Goal: Task Accomplishment & Management: Manage account settings

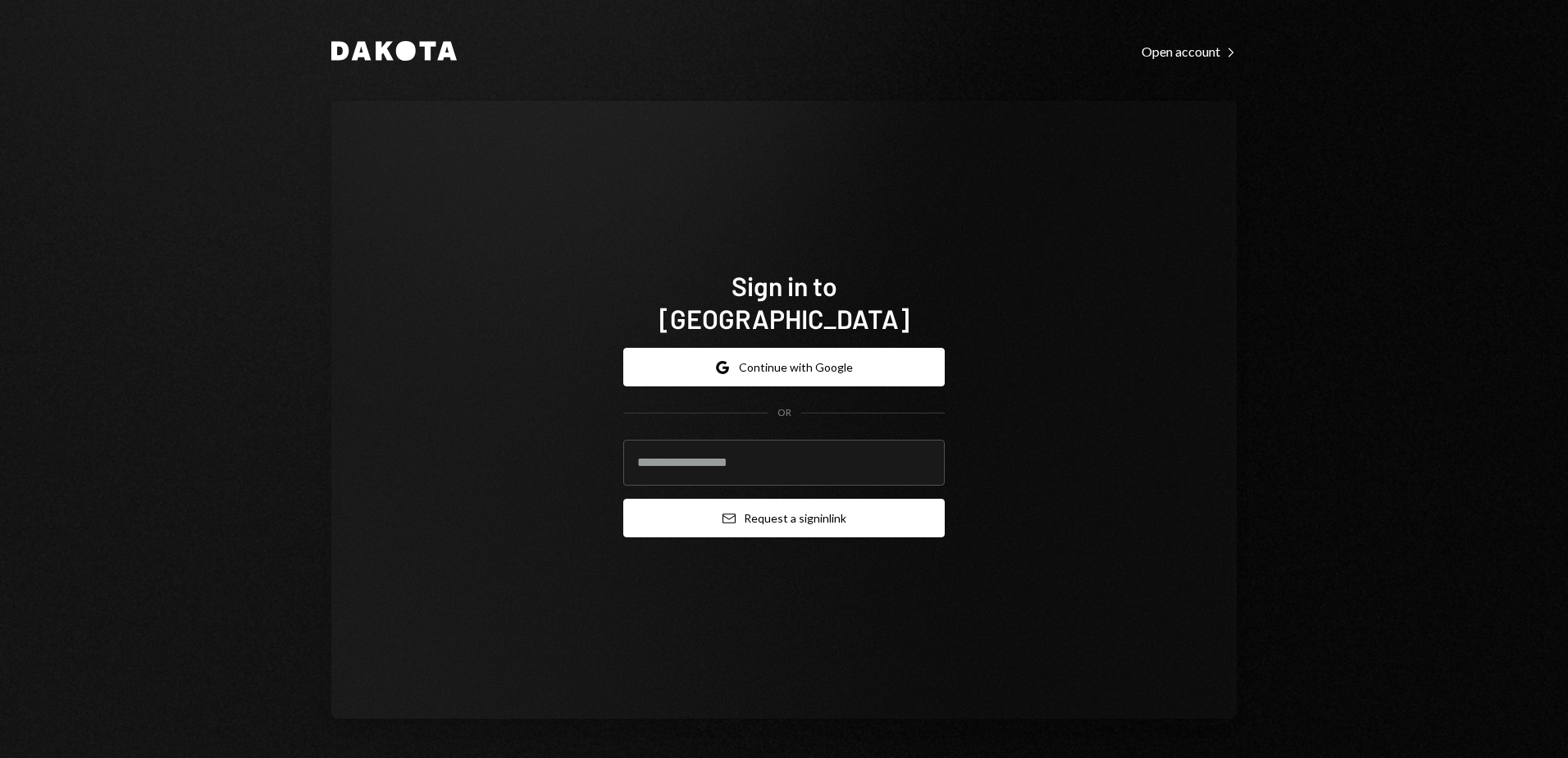
click at [774, 512] on button "Email Request a sign in link" at bounding box center [784, 518] width 322 height 39
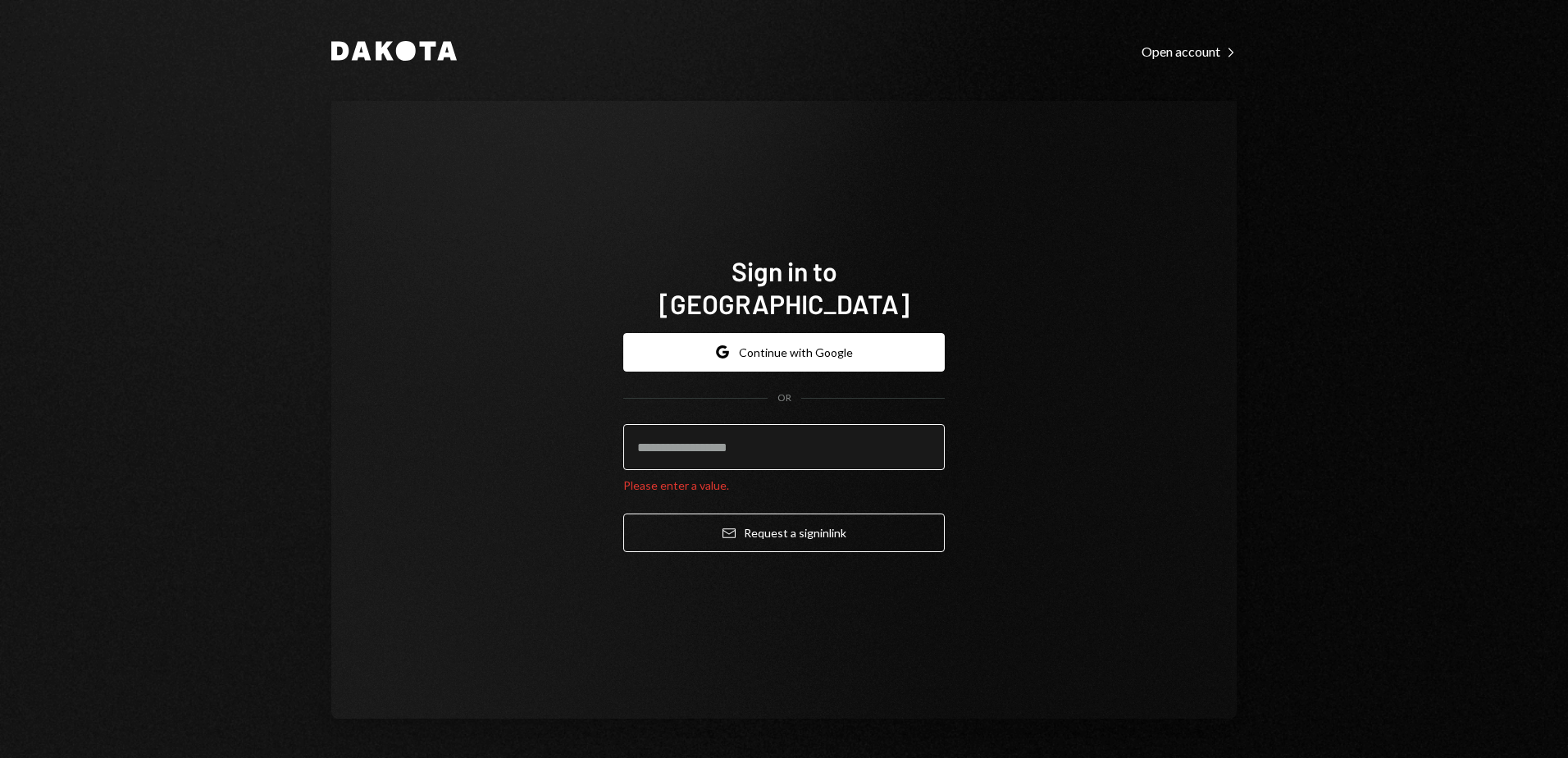
click at [716, 438] on input "email" at bounding box center [784, 447] width 322 height 46
type input "**********"
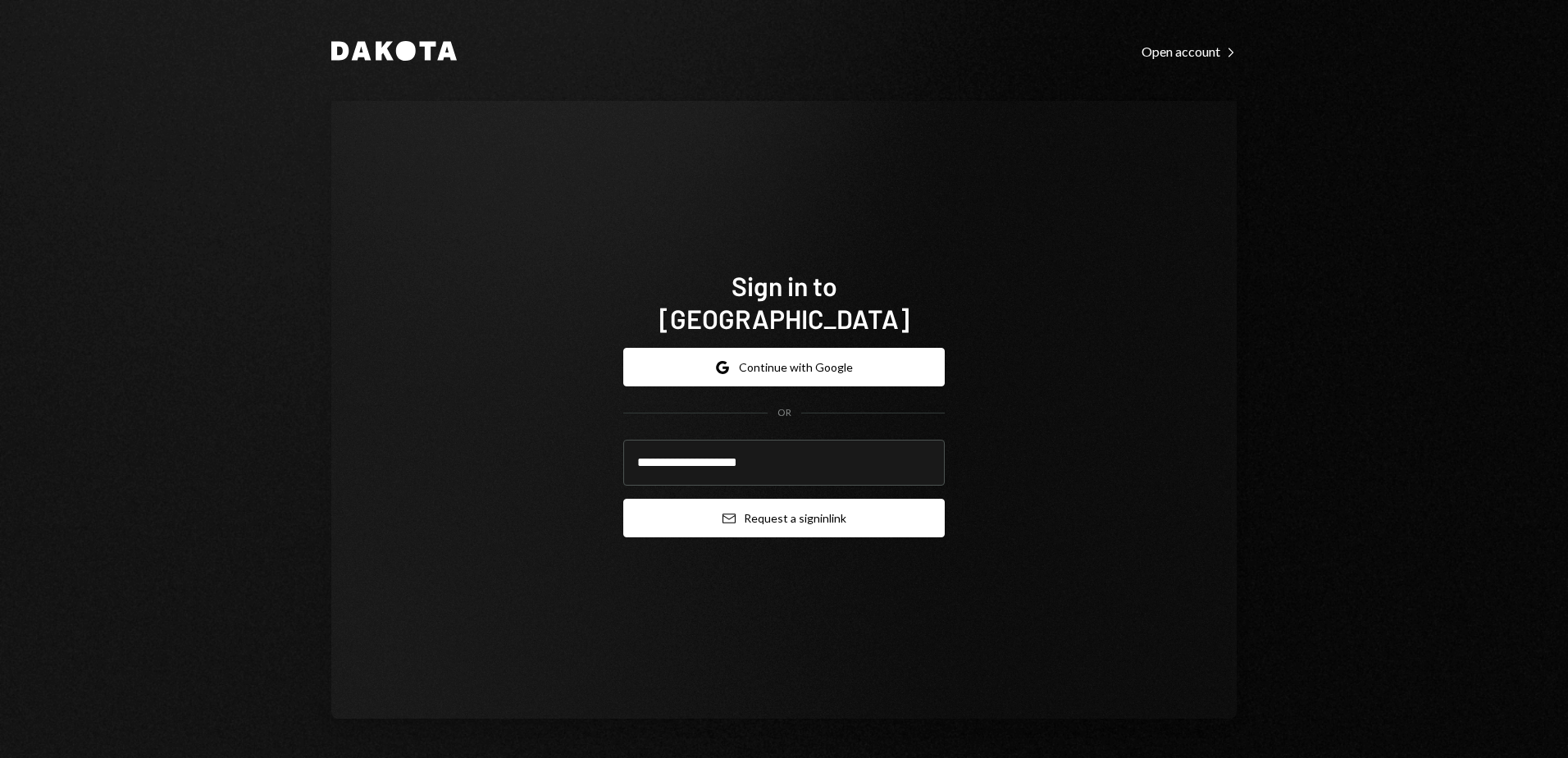
click at [773, 498] on button "Email Request a sign in link" at bounding box center [784, 518] width 322 height 39
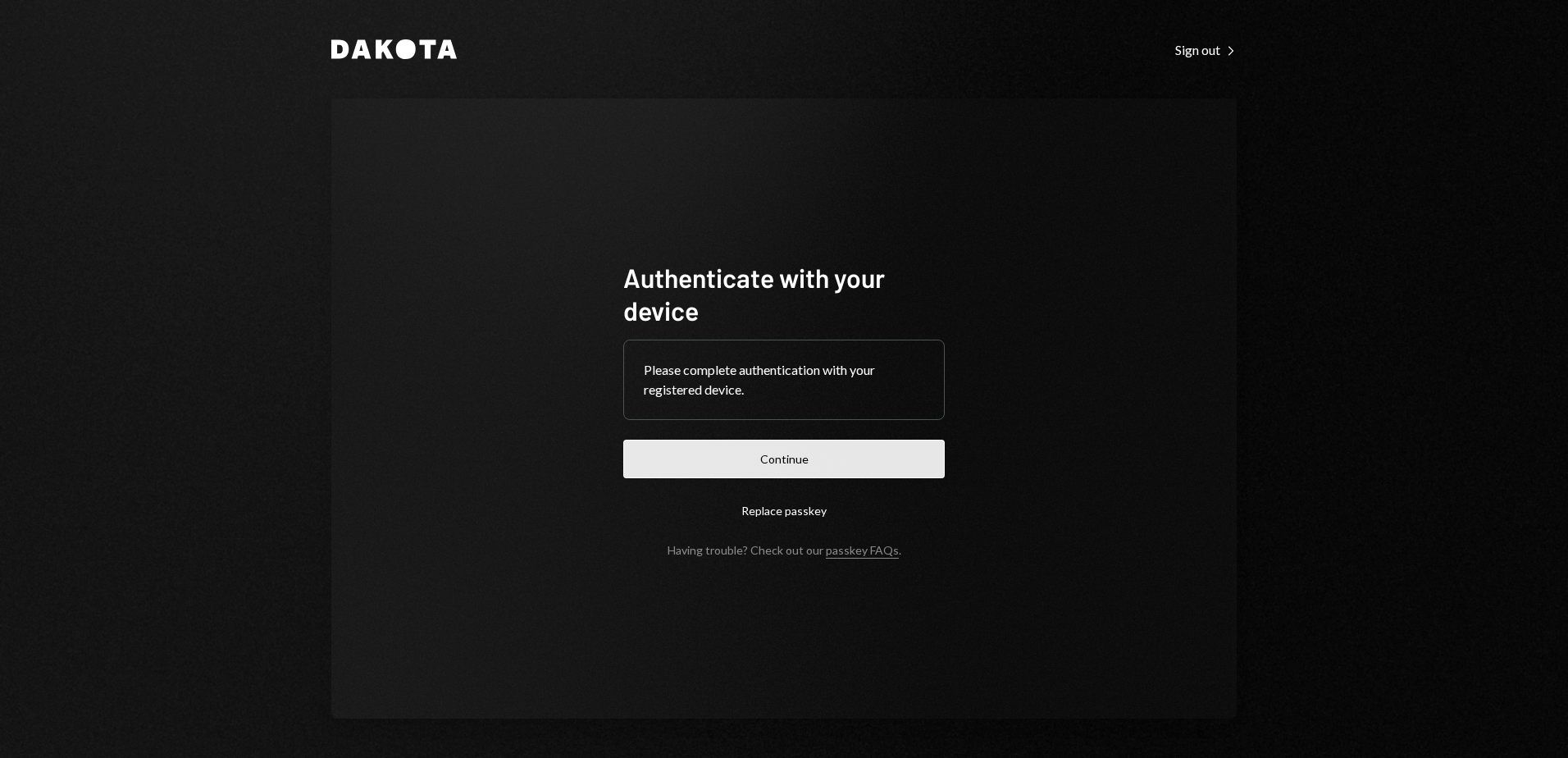
click at [751, 456] on button "Continue" at bounding box center [784, 459] width 322 height 39
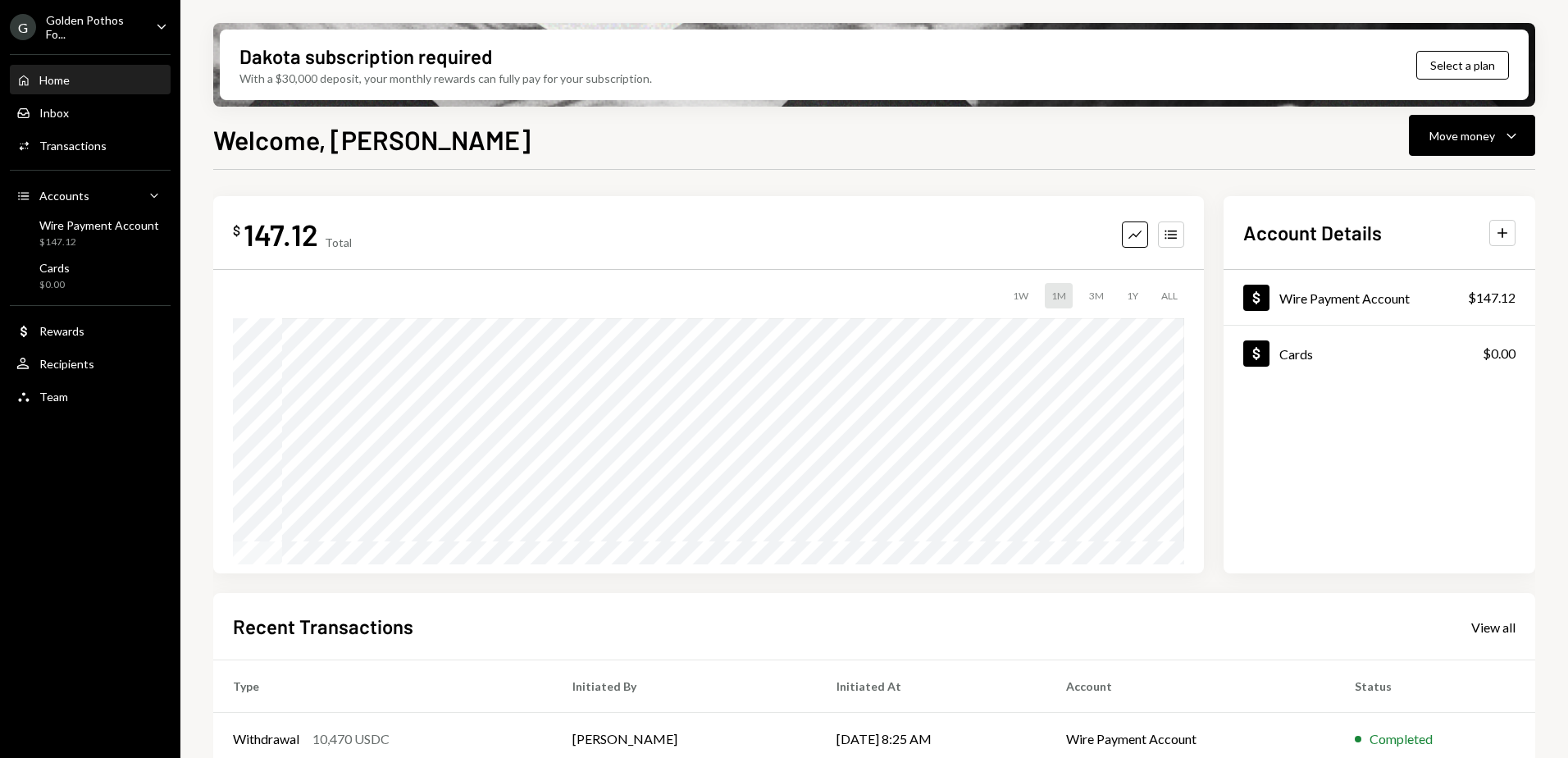
click at [169, 29] on icon "Caret Down" at bounding box center [162, 26] width 18 height 18
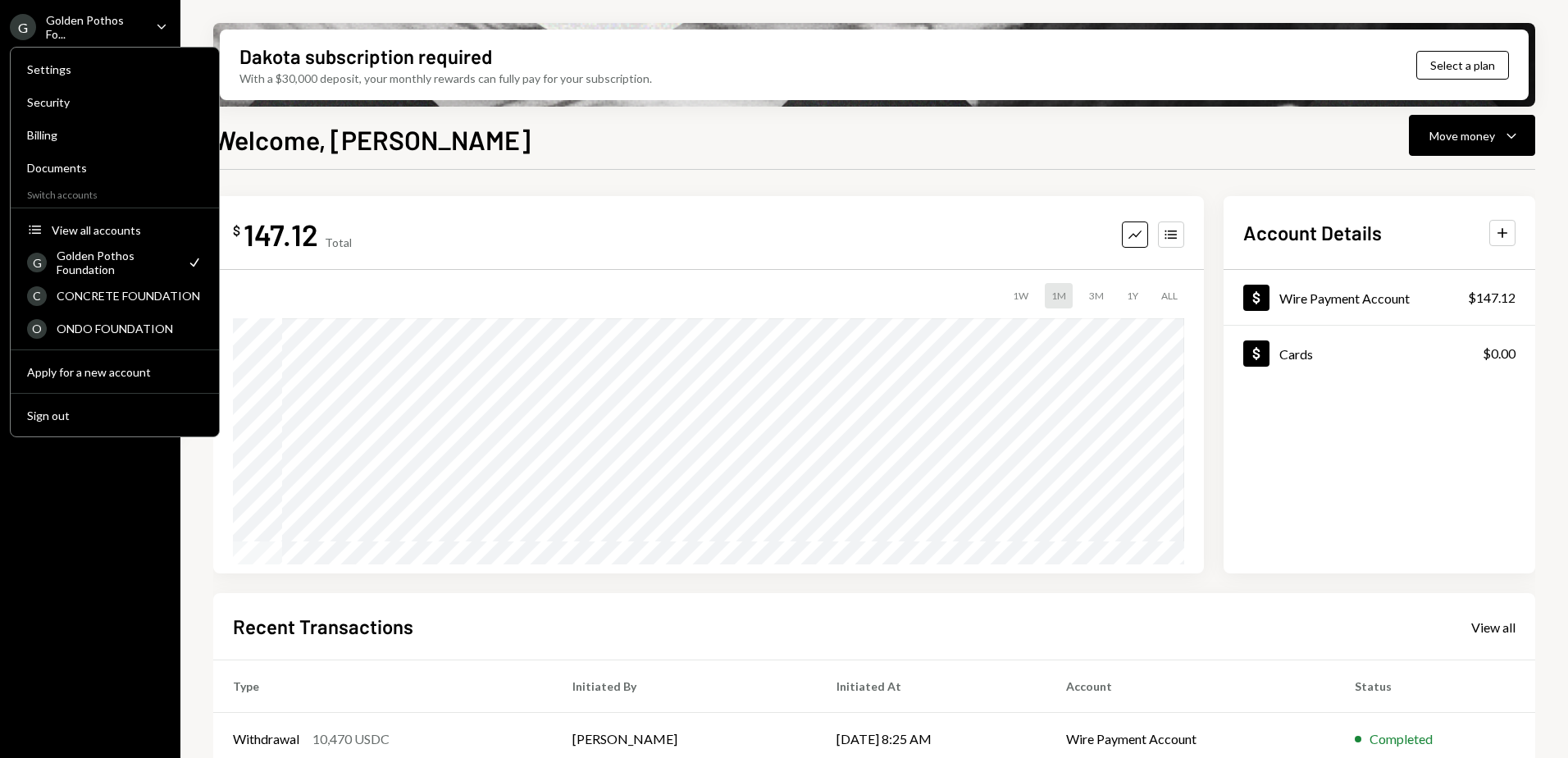
click at [434, 143] on div "Welcome, [PERSON_NAME] Move money Caret Down" at bounding box center [874, 138] width 1322 height 36
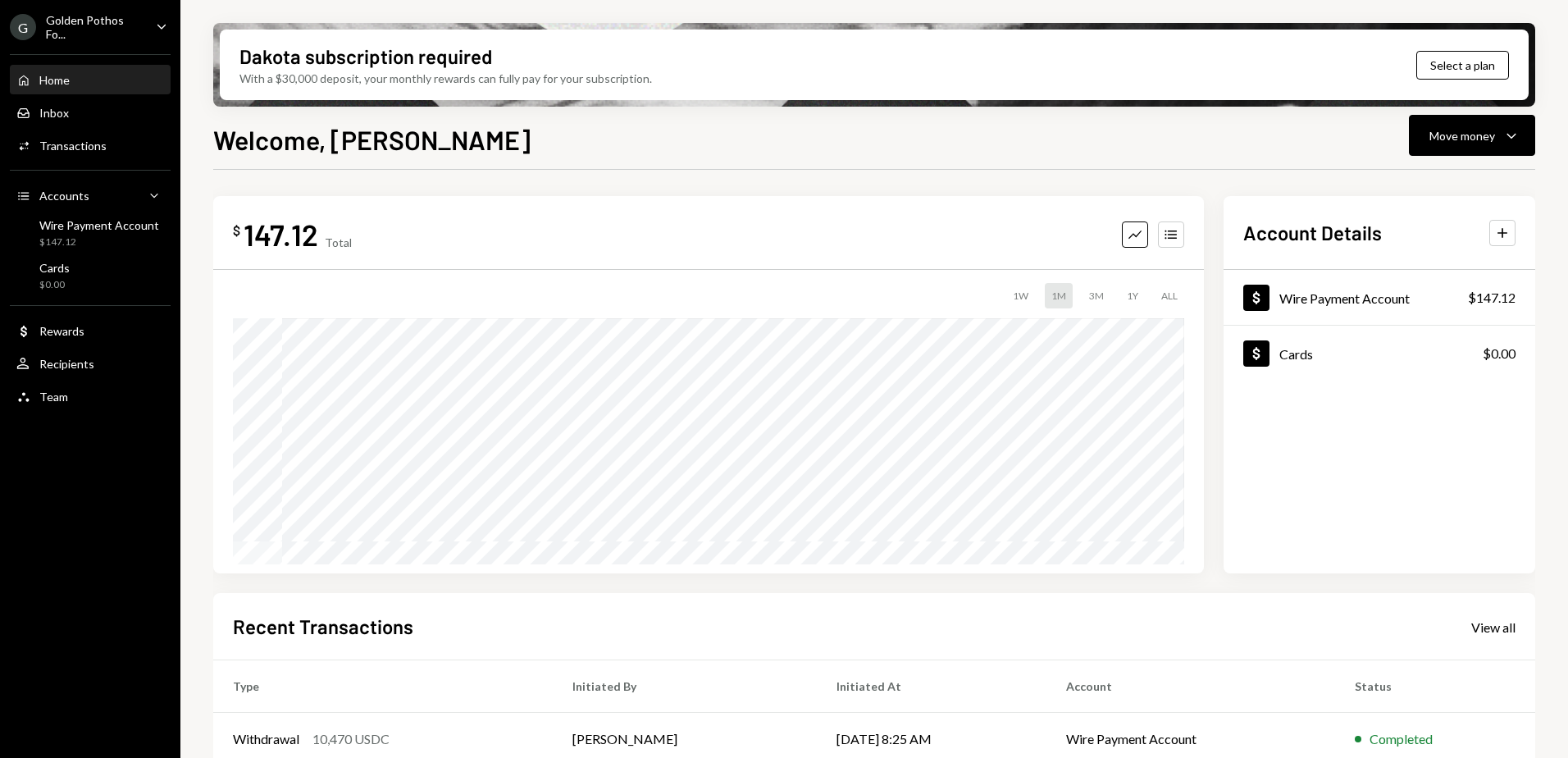
click at [136, 19] on div "Golden Pothos Fo..." at bounding box center [95, 27] width 97 height 28
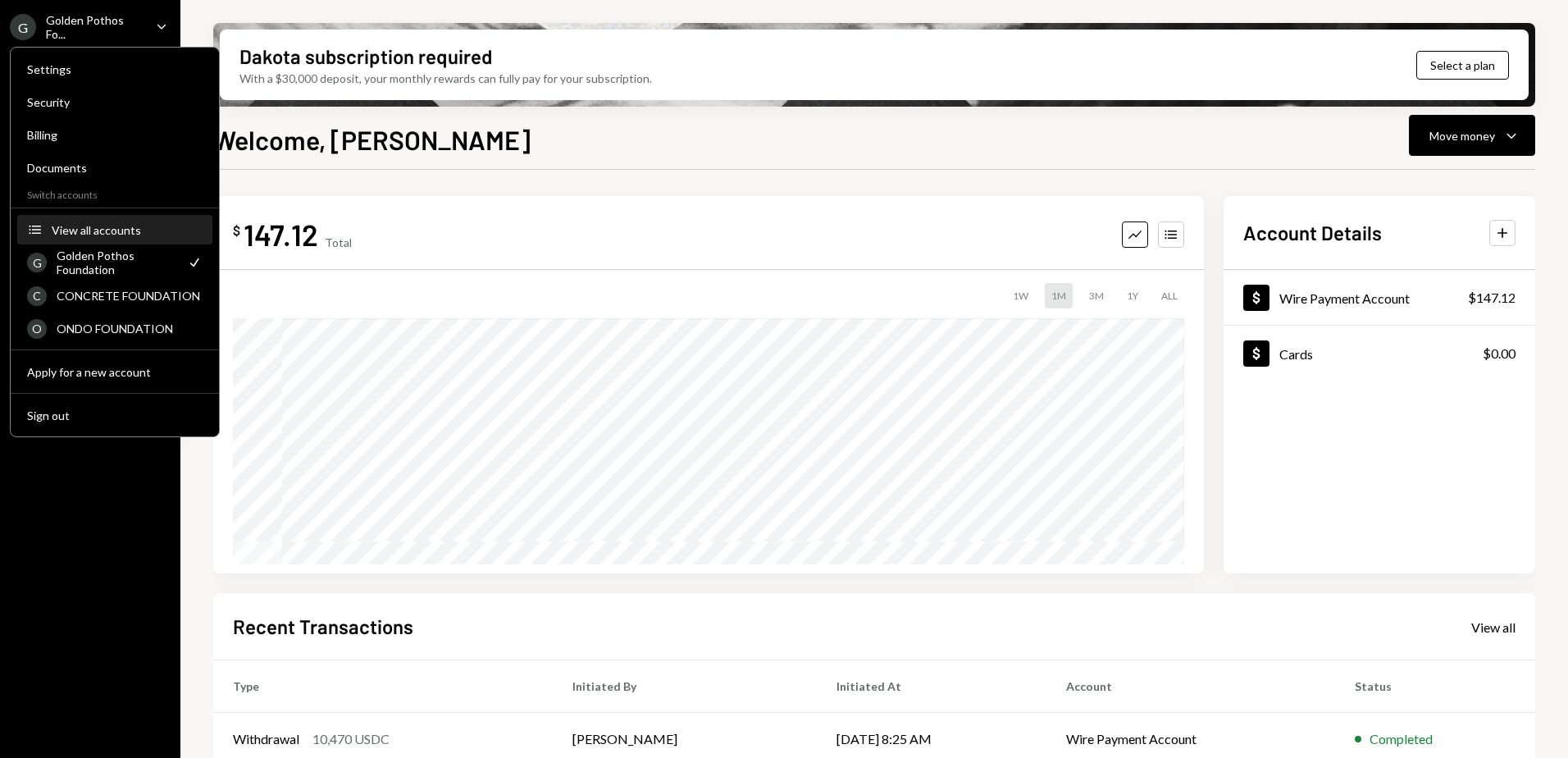
click at [95, 229] on div "View all accounts" at bounding box center [126, 231] width 151 height 14
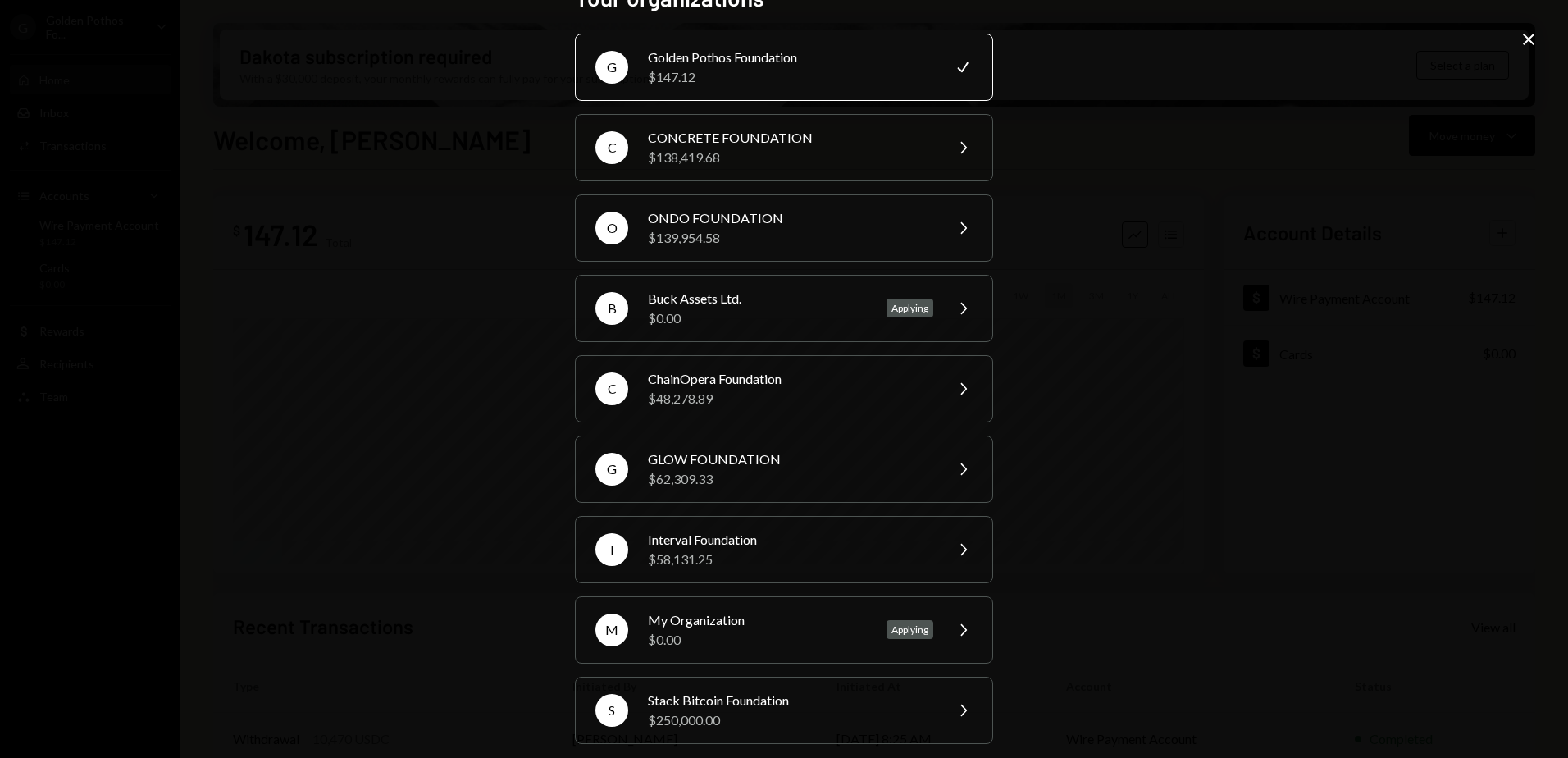
scroll to position [49, 0]
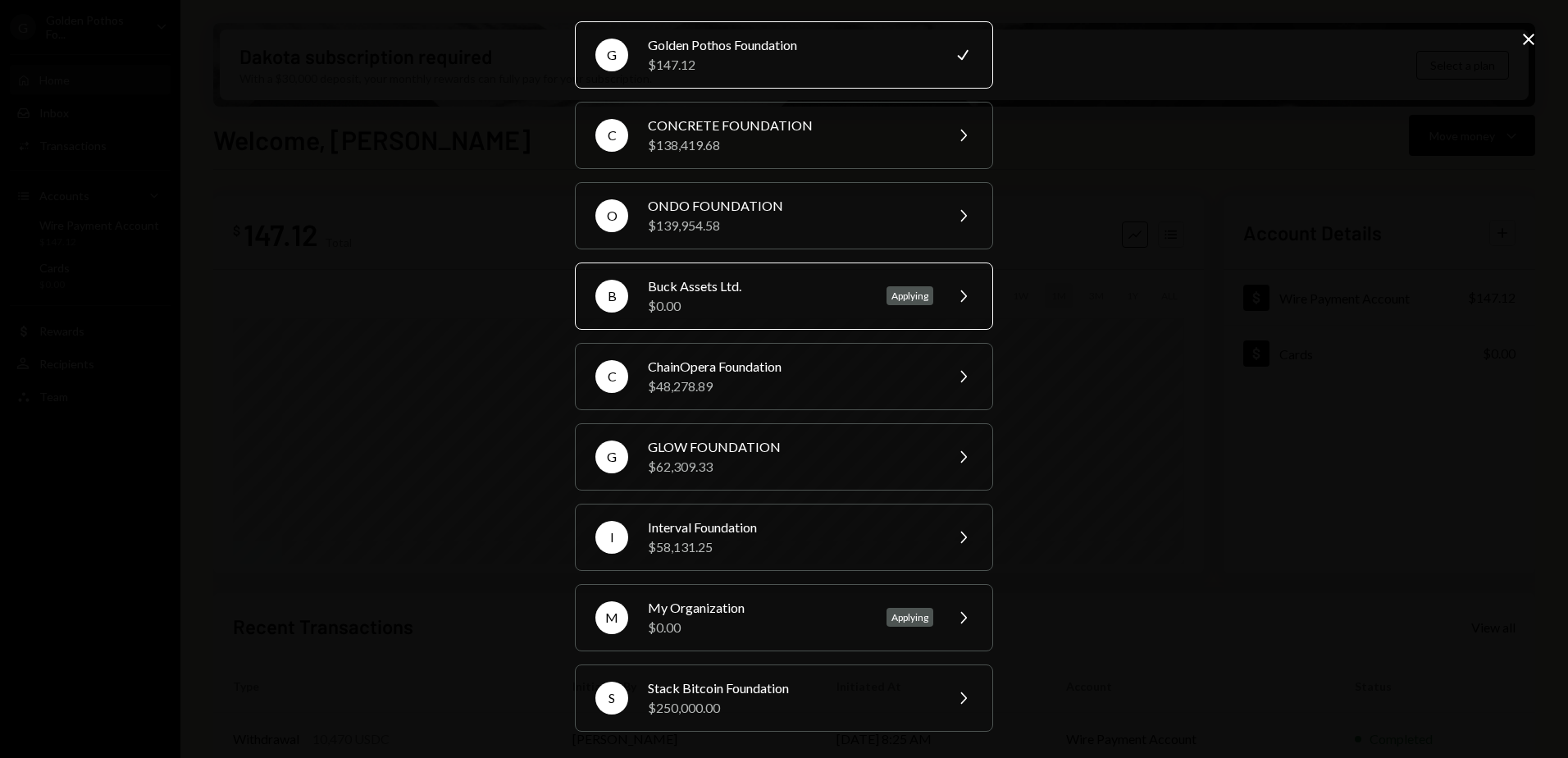
click at [798, 292] on div "Buck Assets Ltd." at bounding box center [757, 286] width 219 height 19
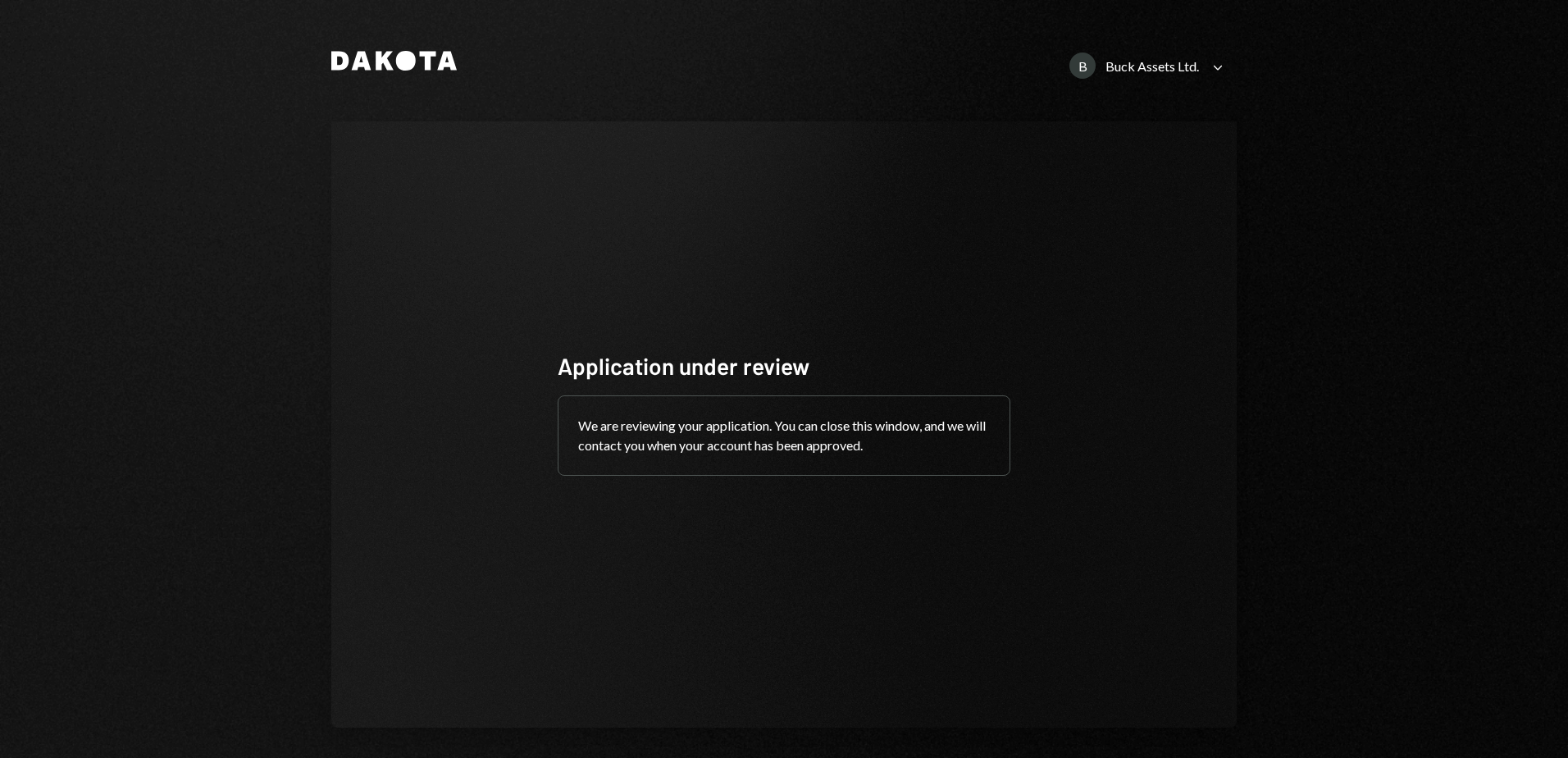
click at [1212, 66] on icon "Caret Down" at bounding box center [1218, 67] width 18 height 18
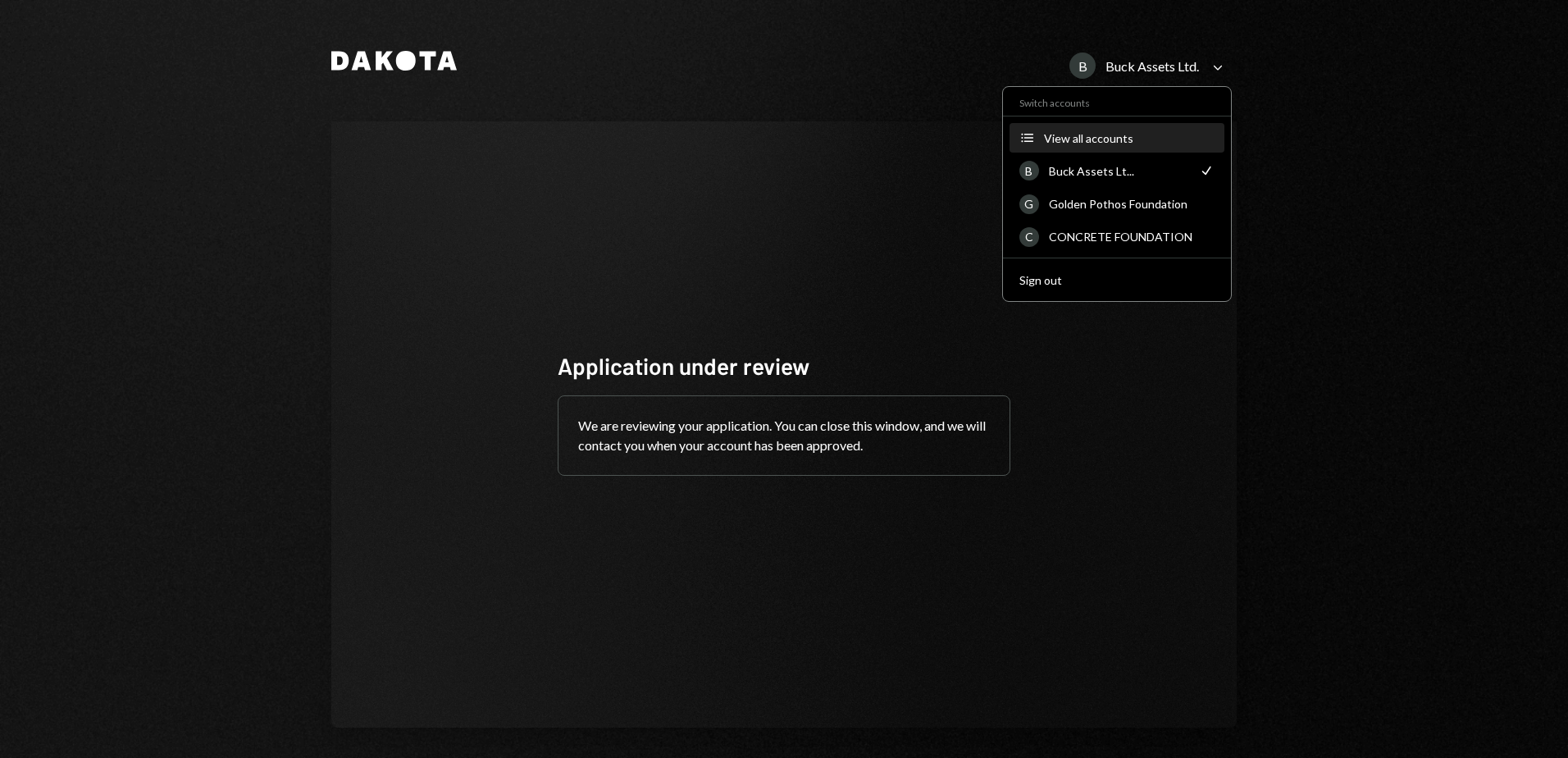
click at [1103, 141] on div "View all accounts" at bounding box center [1129, 139] width 170 height 14
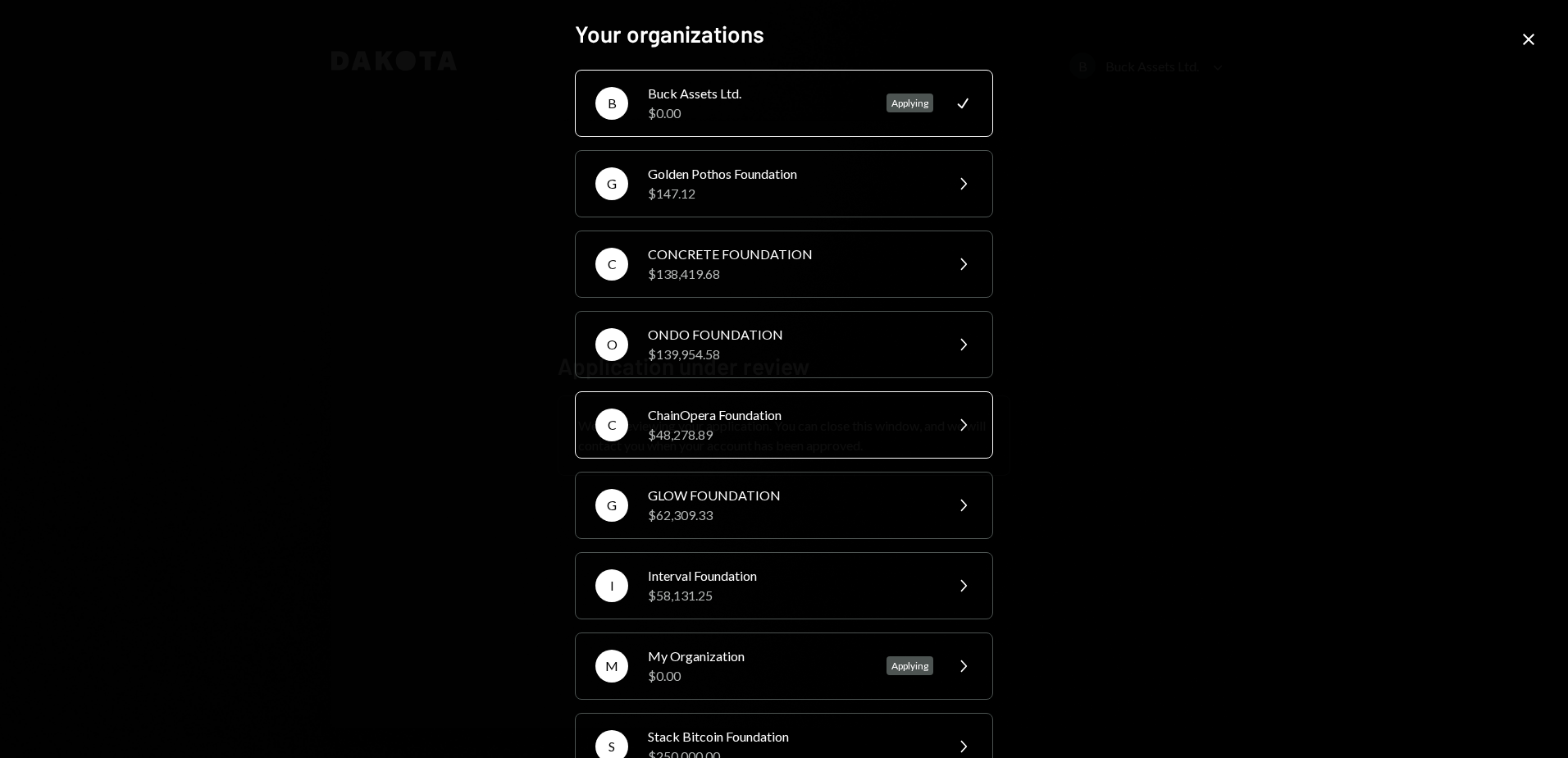
click at [798, 415] on div "ChainOpera Foundation" at bounding box center [790, 415] width 285 height 19
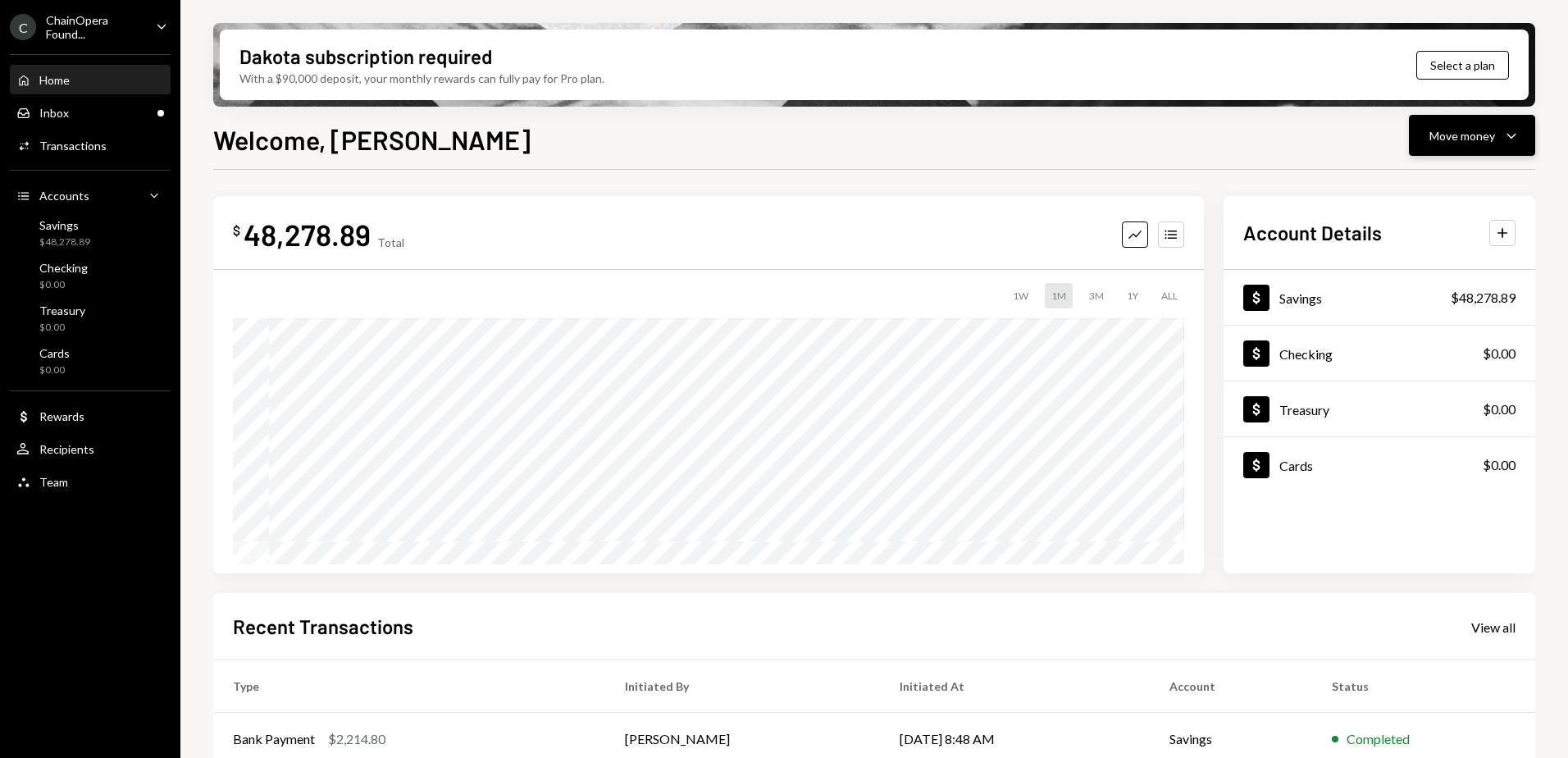
click at [1478, 131] on div "Move money" at bounding box center [1462, 135] width 65 height 17
click at [1428, 189] on div "Send" at bounding box center [1459, 185] width 120 height 17
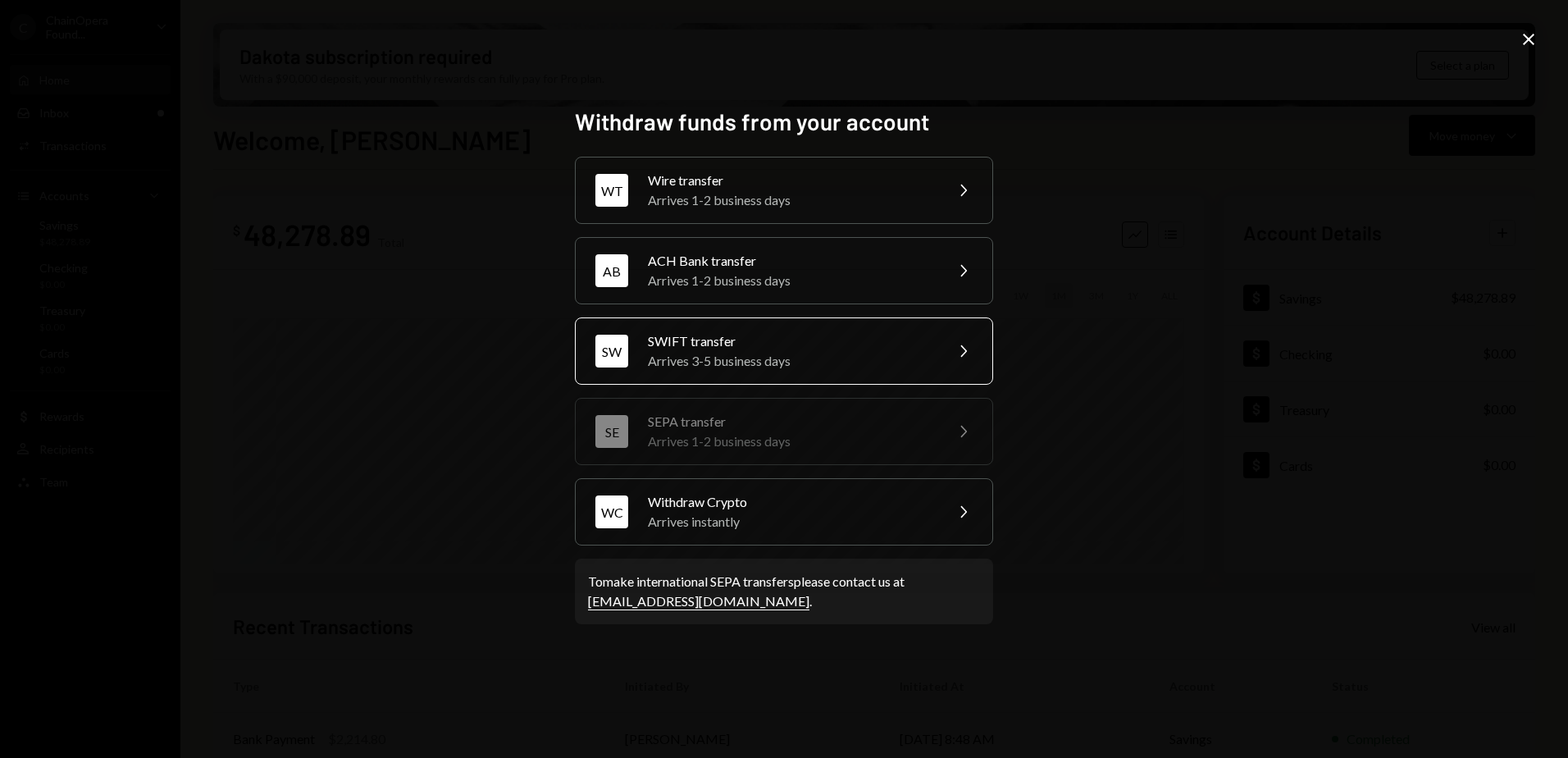
click at [785, 344] on div "SWIFT transfer" at bounding box center [790, 341] width 285 height 19
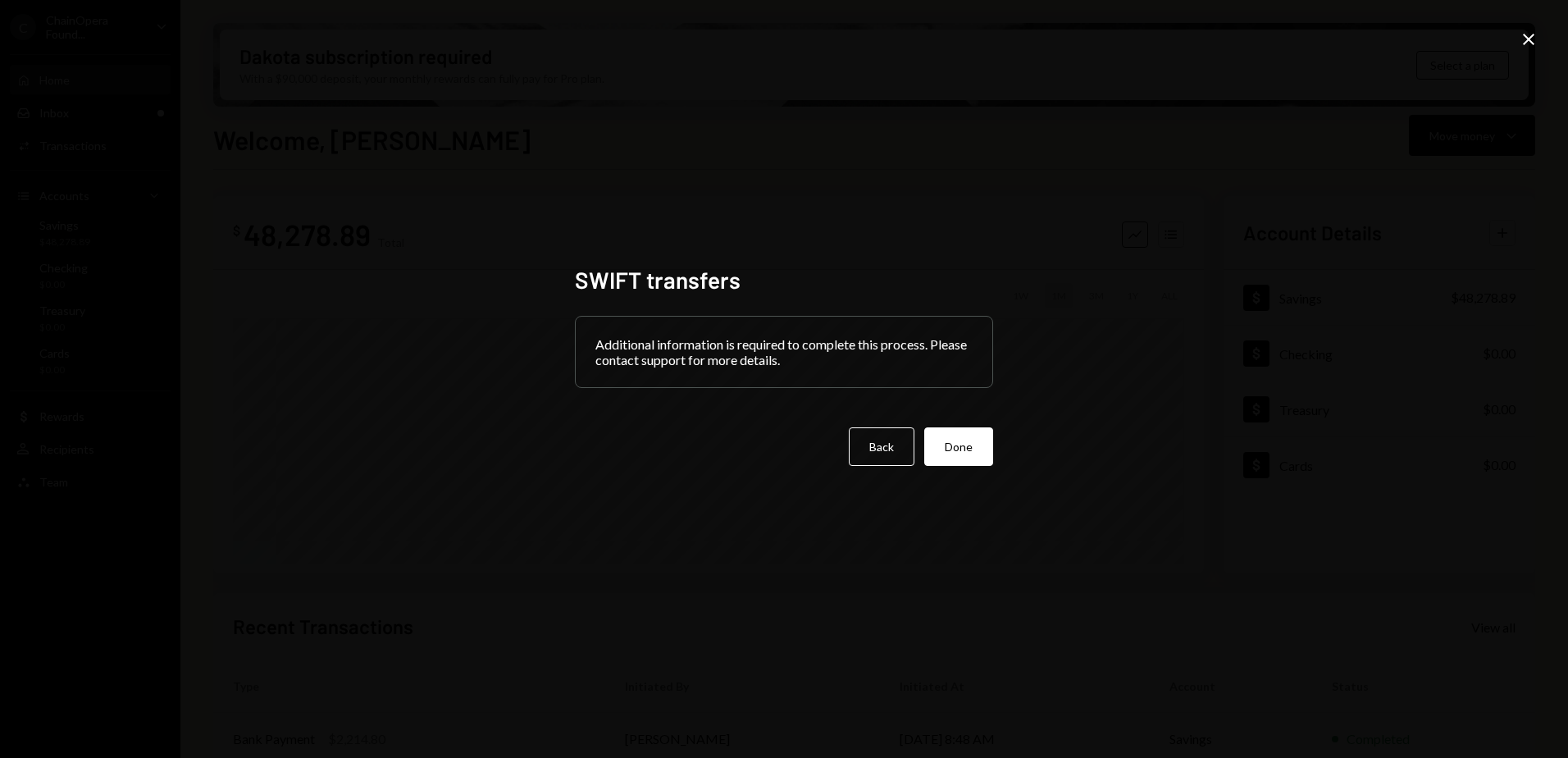
click at [1533, 40] on icon "Close" at bounding box center [1528, 39] width 19 height 19
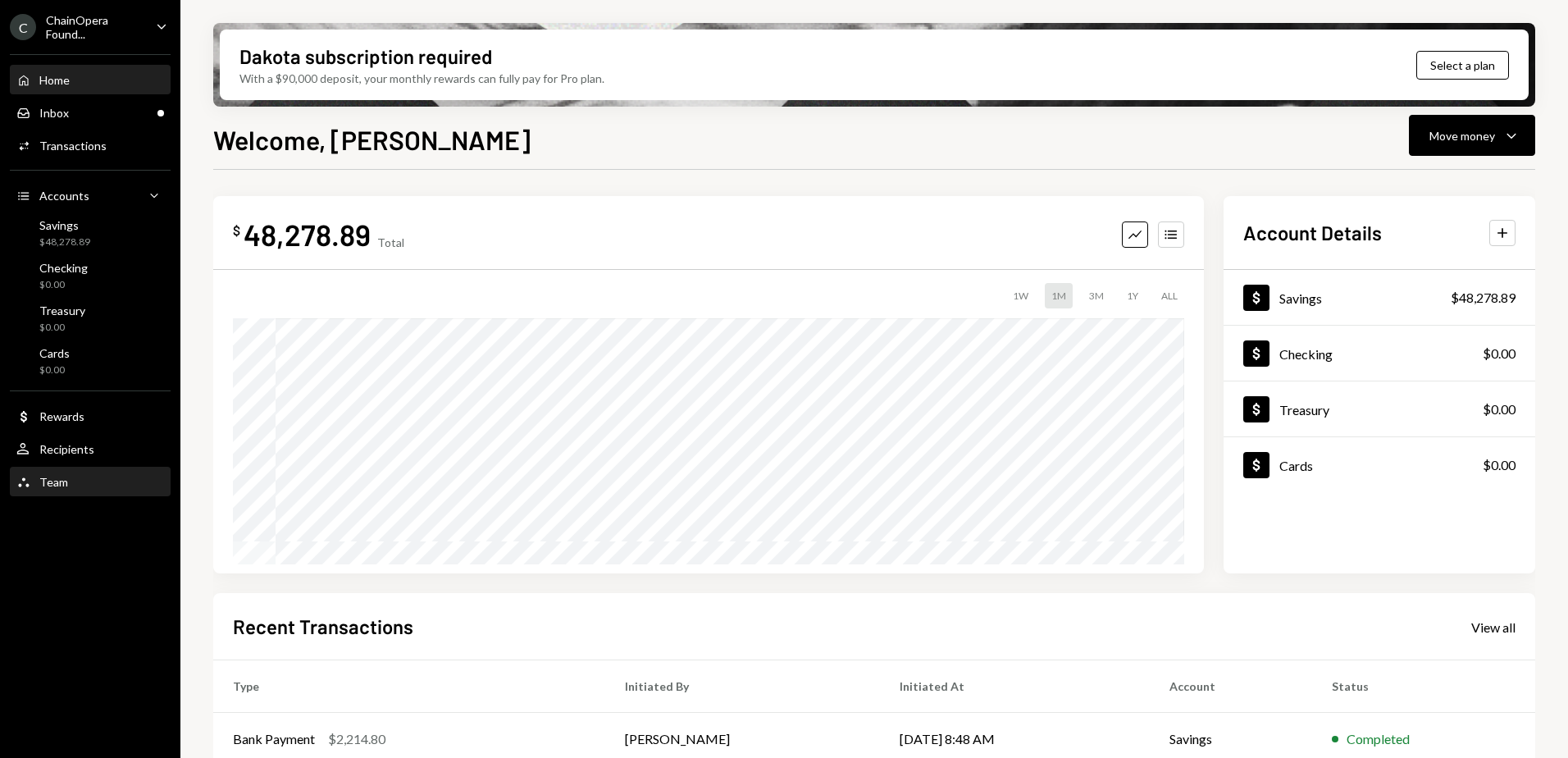
click at [61, 476] on div "Team" at bounding box center [54, 482] width 28 height 14
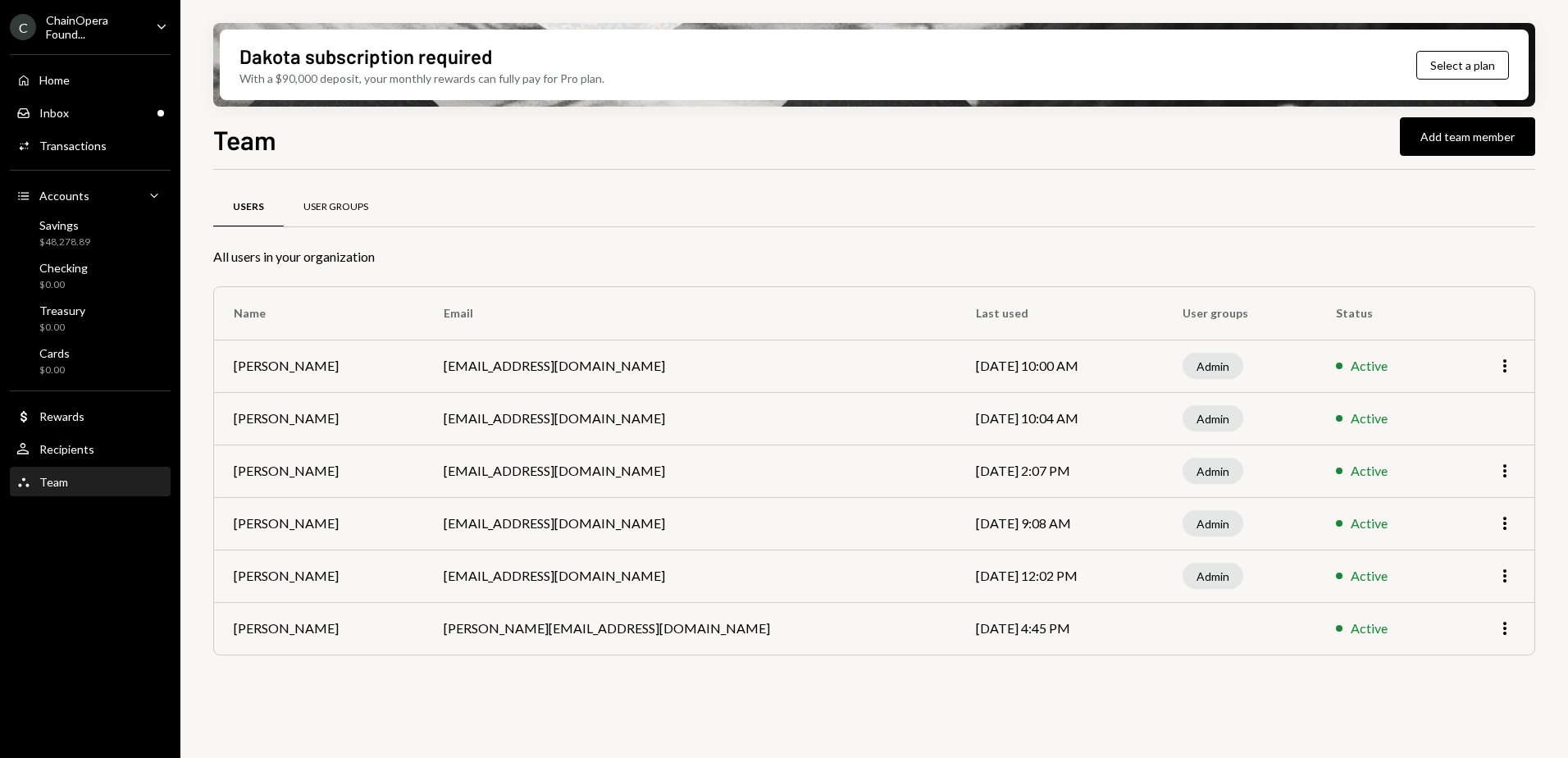
click at [320, 201] on div "User Groups" at bounding box center [336, 208] width 64 height 14
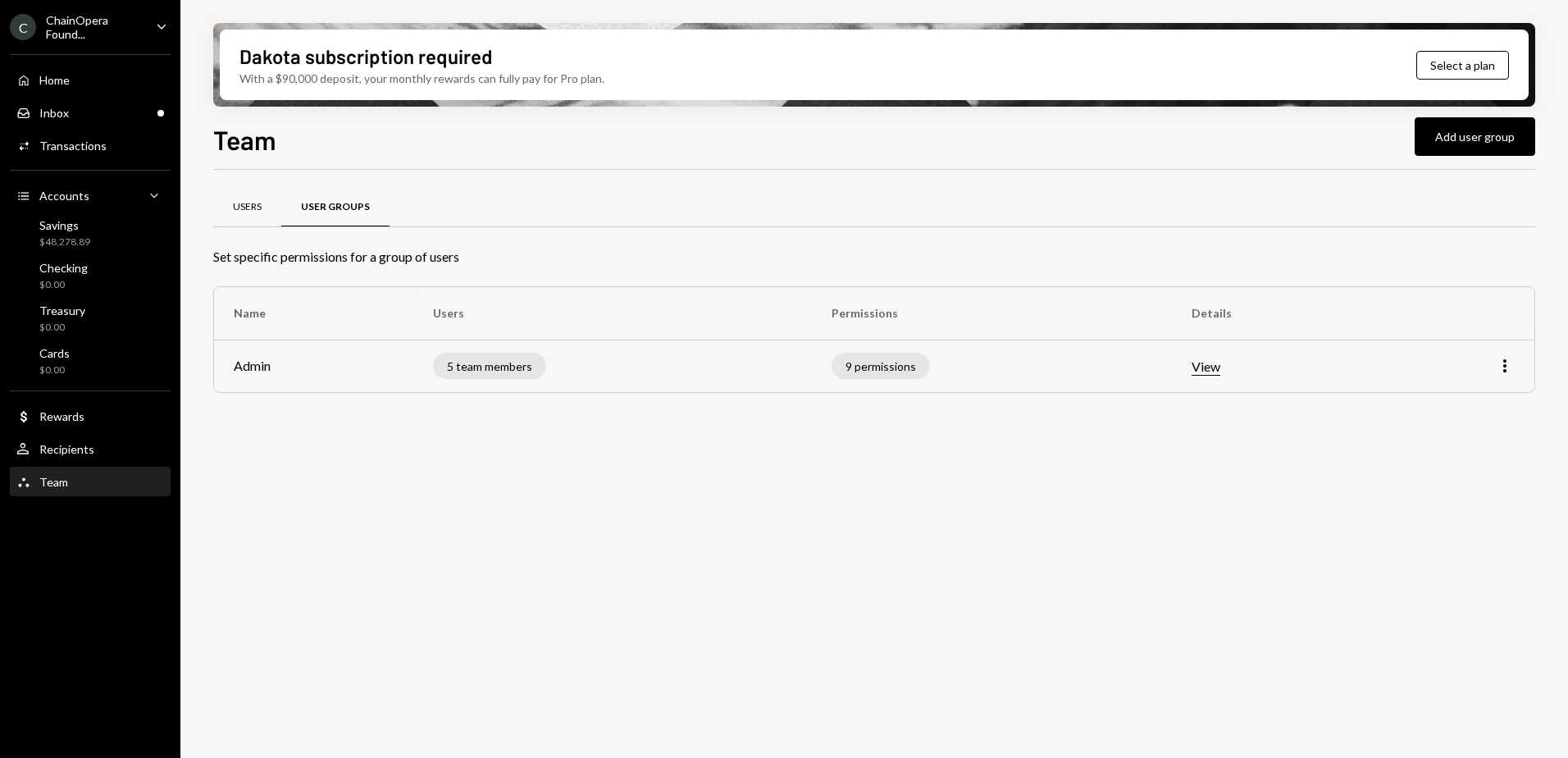
click at [263, 209] on div "Users" at bounding box center [246, 208] width 68 height 40
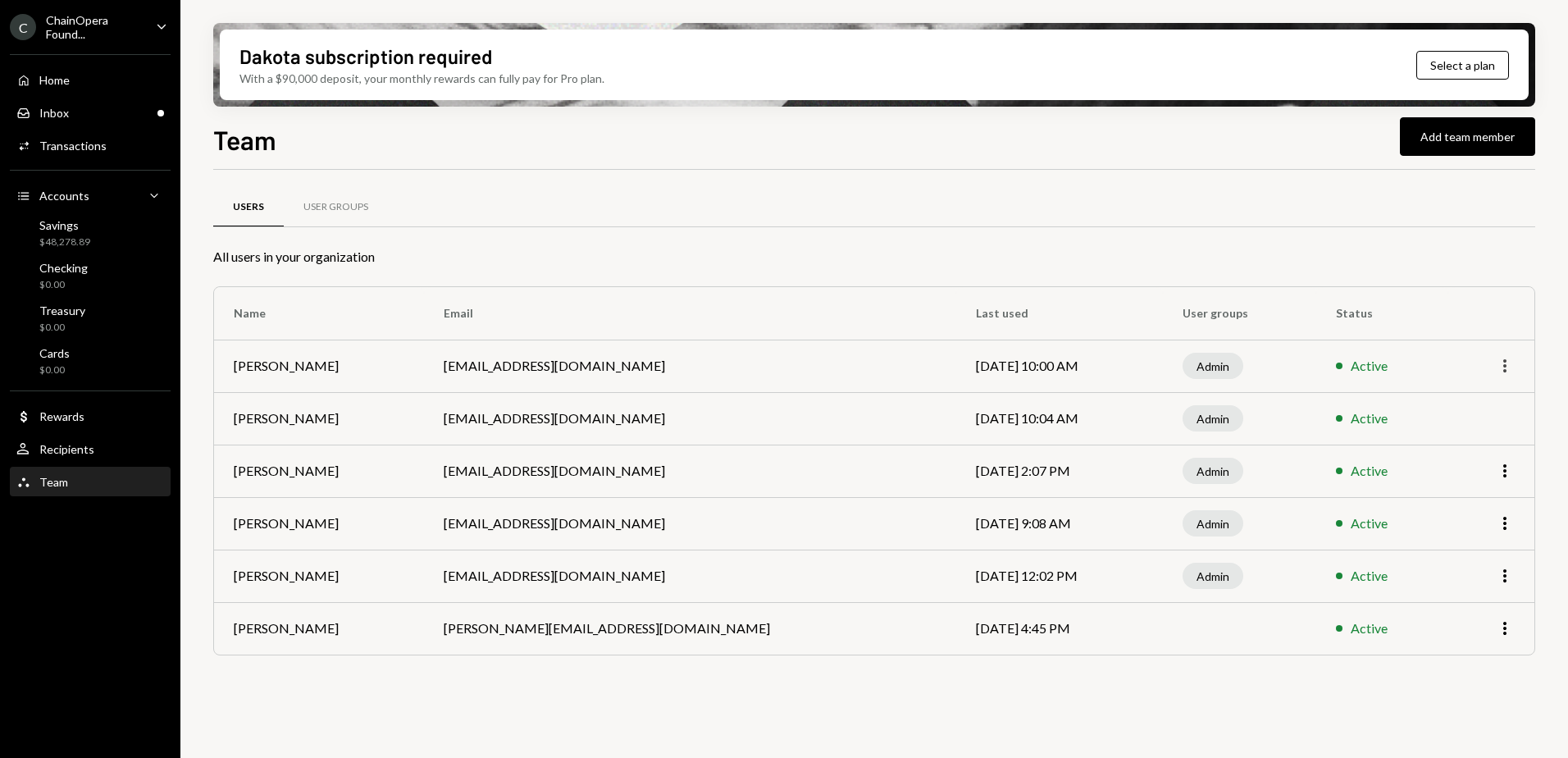
click at [1507, 366] on icon "More" at bounding box center [1505, 366] width 19 height 19
click at [1338, 254] on div "All users in your organization" at bounding box center [874, 256] width 1322 height 19
click at [1435, 140] on button "Add team member" at bounding box center [1467, 137] width 135 height 39
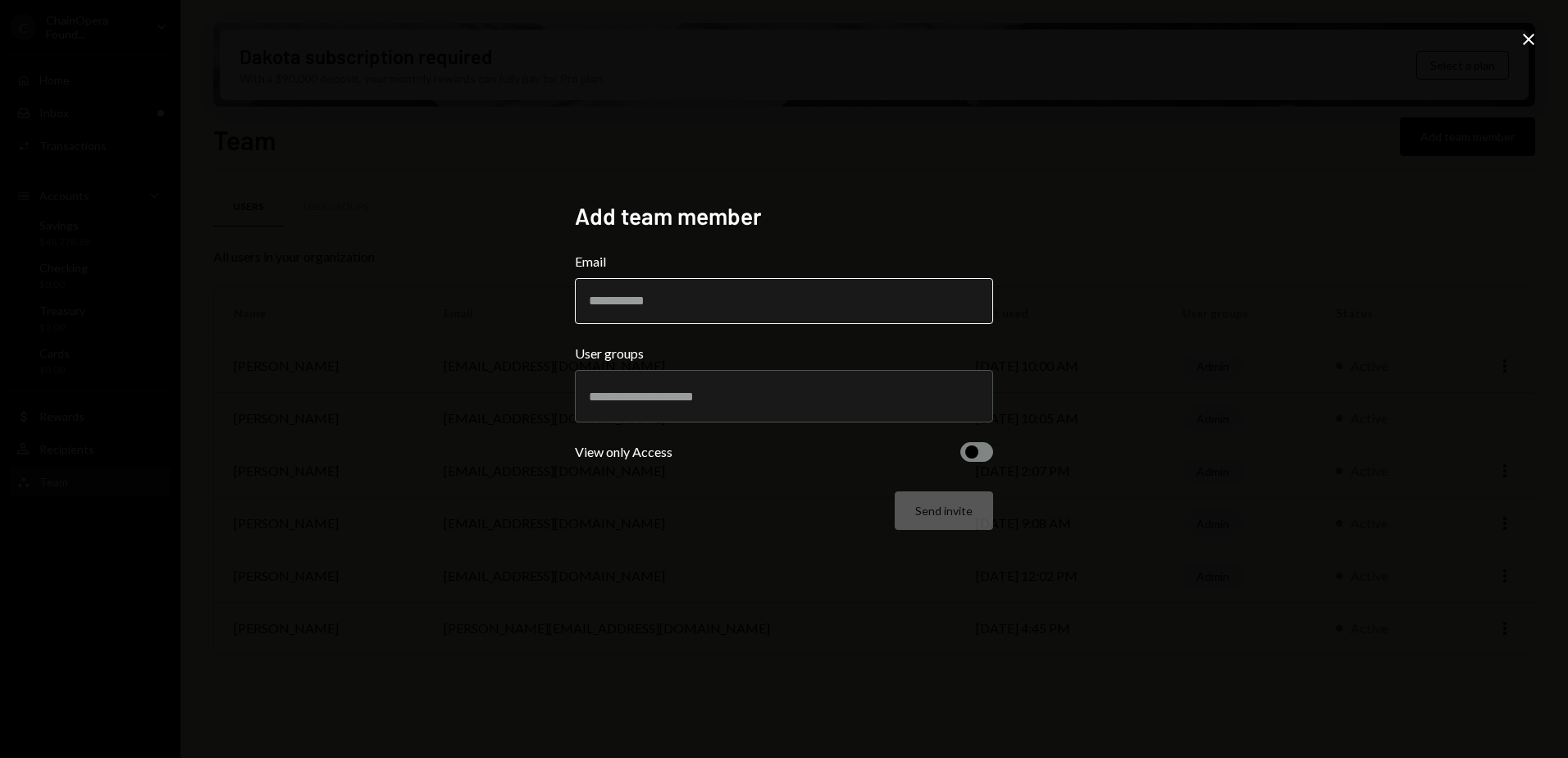
click at [643, 308] on input "Email" at bounding box center [784, 301] width 419 height 46
type input "*"
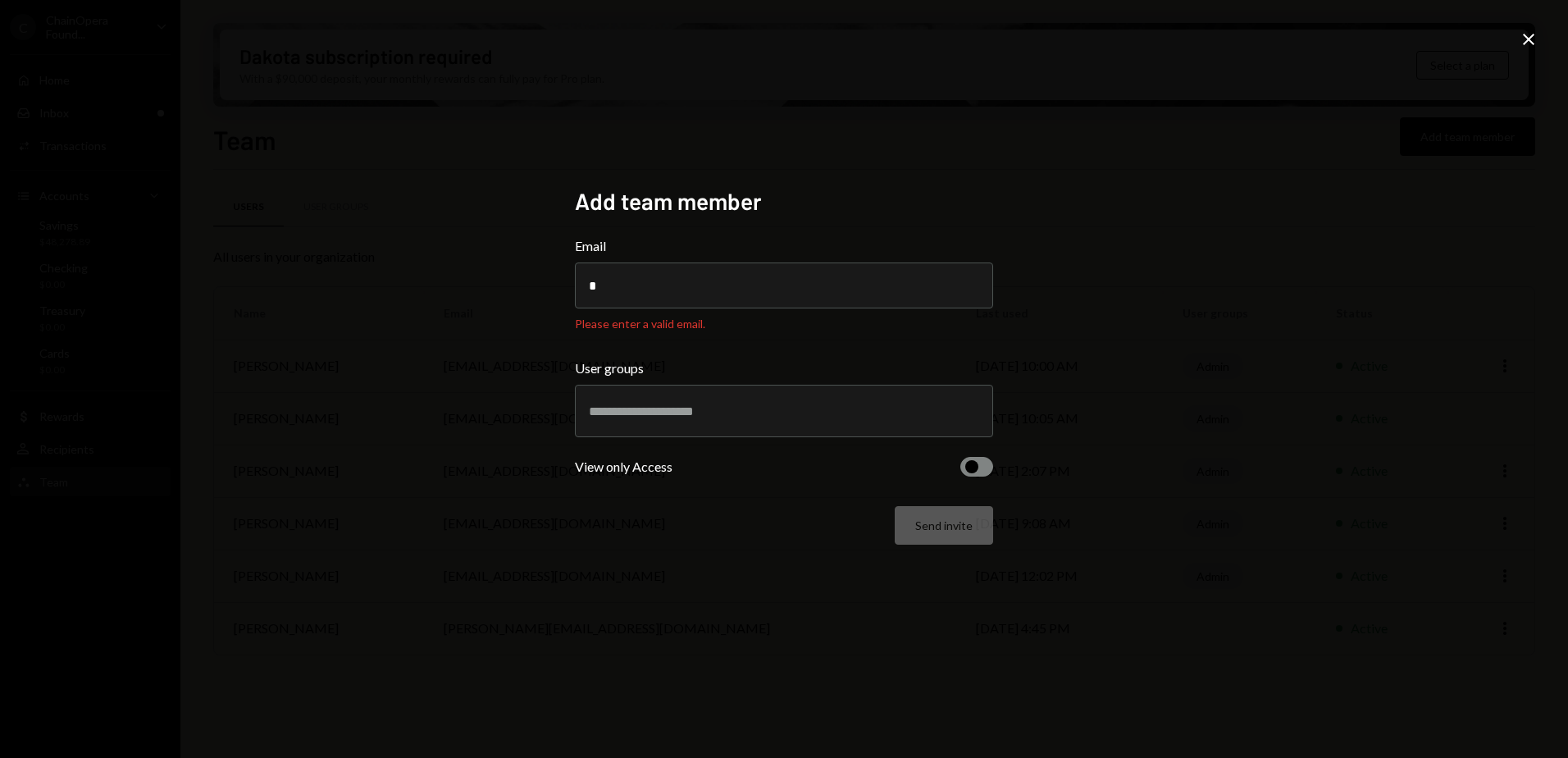
drag, startPoint x: 666, startPoint y: 292, endPoint x: 541, endPoint y: 282, distance: 125.4
click at [534, 282] on div "Add team member Email * Please enter a valid email. User groups View only Acces…" at bounding box center [784, 379] width 1568 height 758
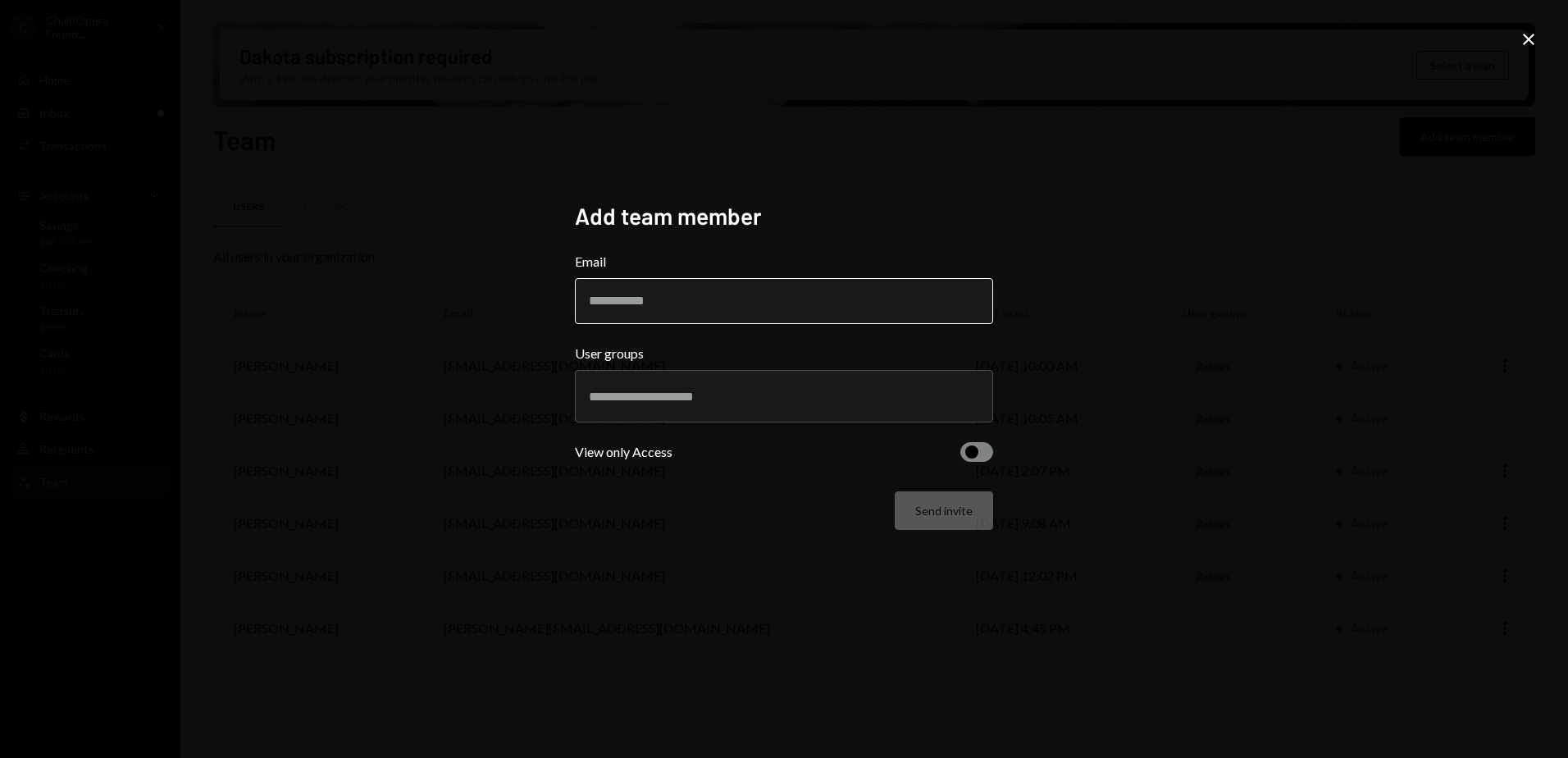
paste input "**********"
type input "**********"
click at [739, 298] on input "**********" at bounding box center [784, 301] width 419 height 46
click at [640, 397] on input "text" at bounding box center [784, 396] width 390 height 15
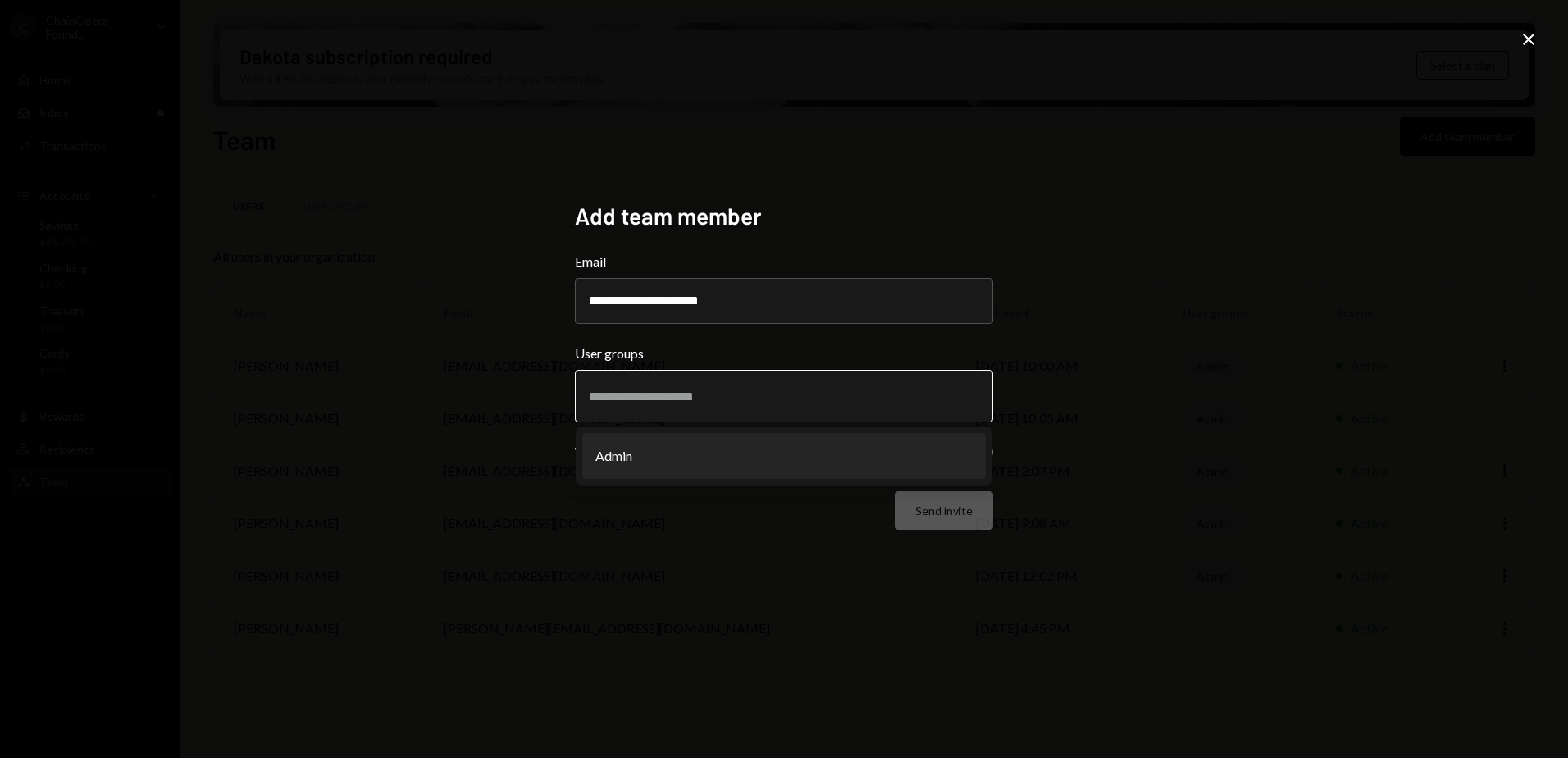
click at [662, 459] on li "Admin" at bounding box center [784, 456] width 404 height 46
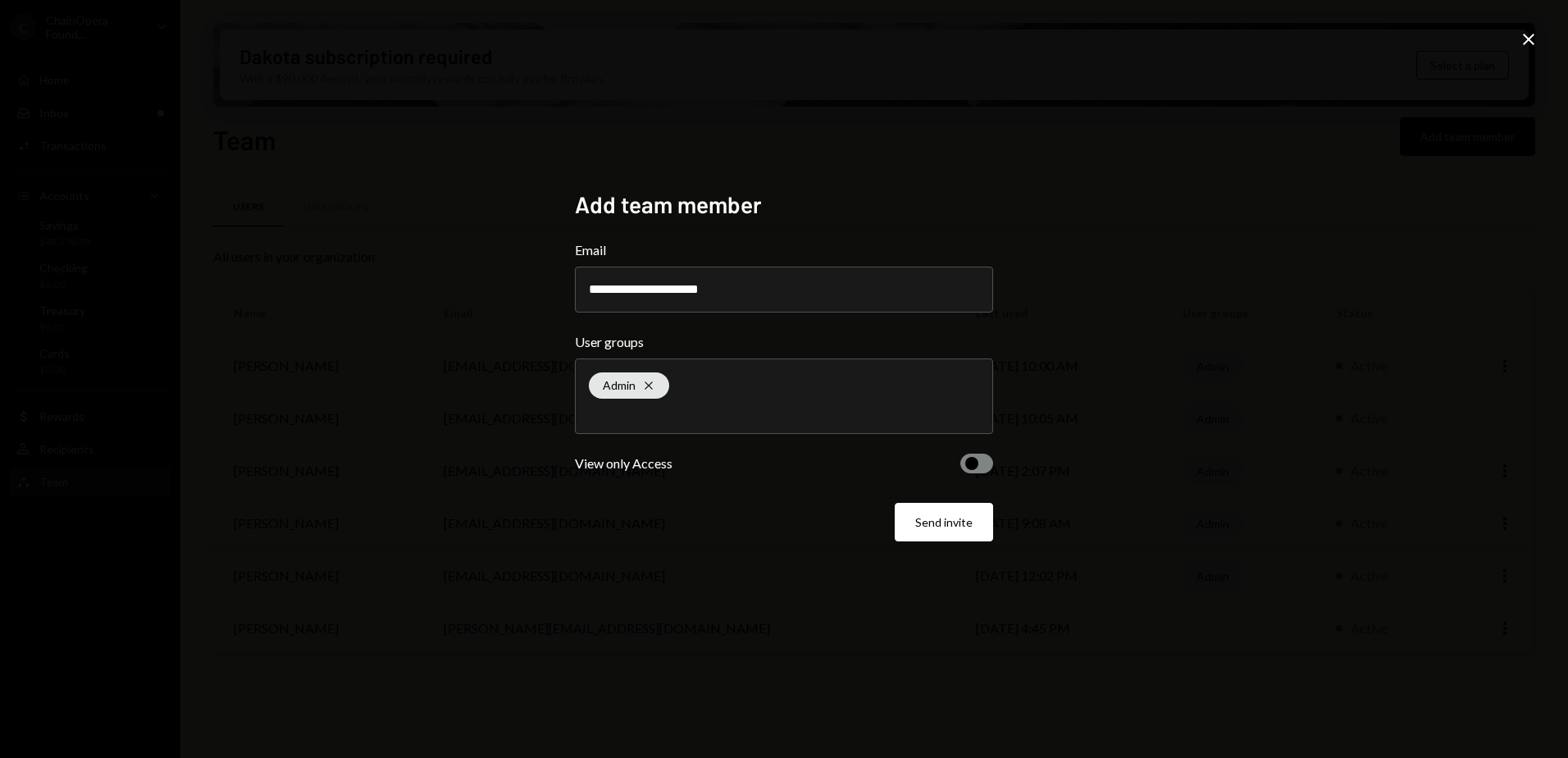
click at [969, 466] on span "button" at bounding box center [972, 463] width 13 height 13
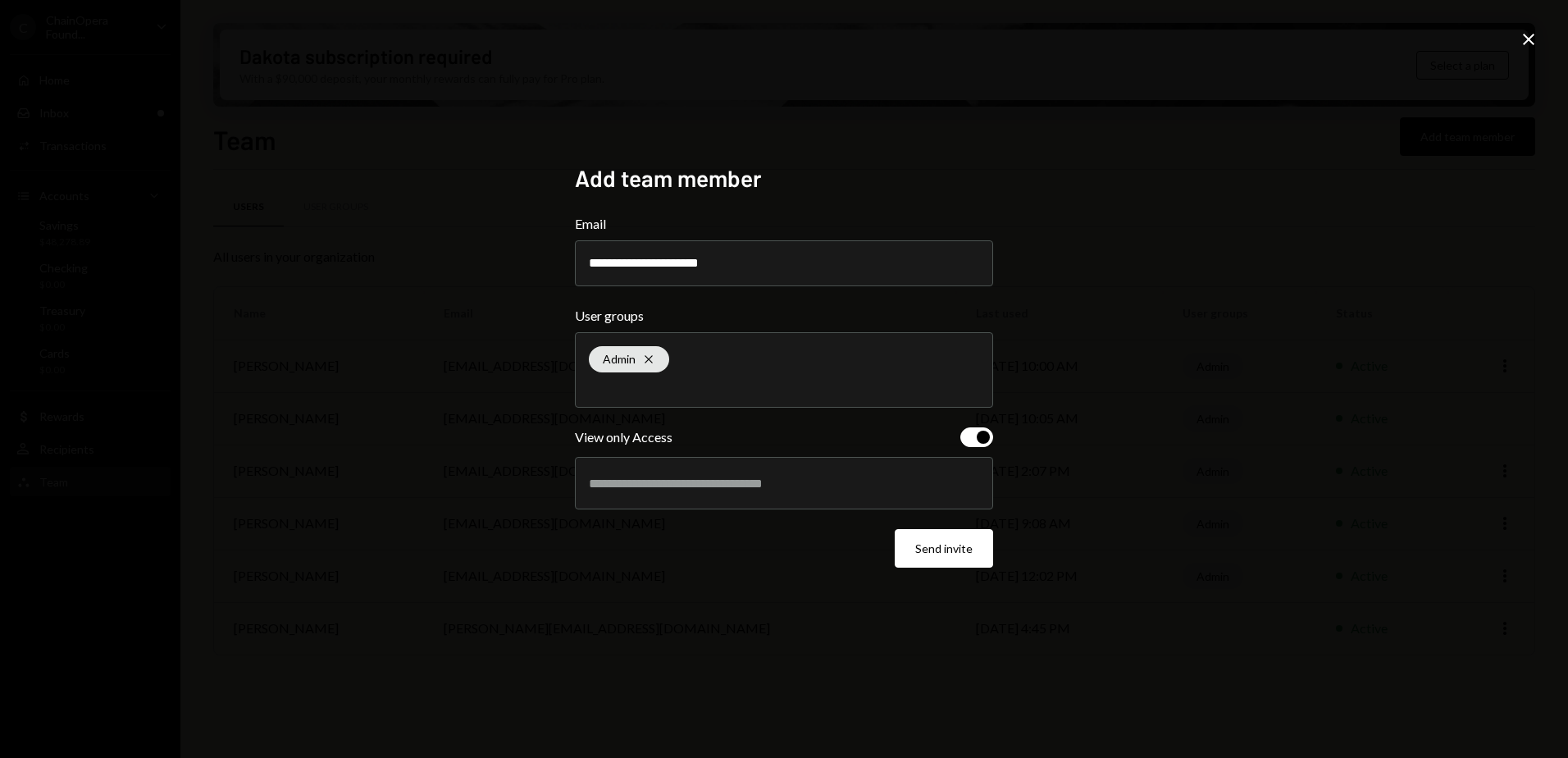
click at [978, 436] on span "button" at bounding box center [983, 436] width 13 height 13
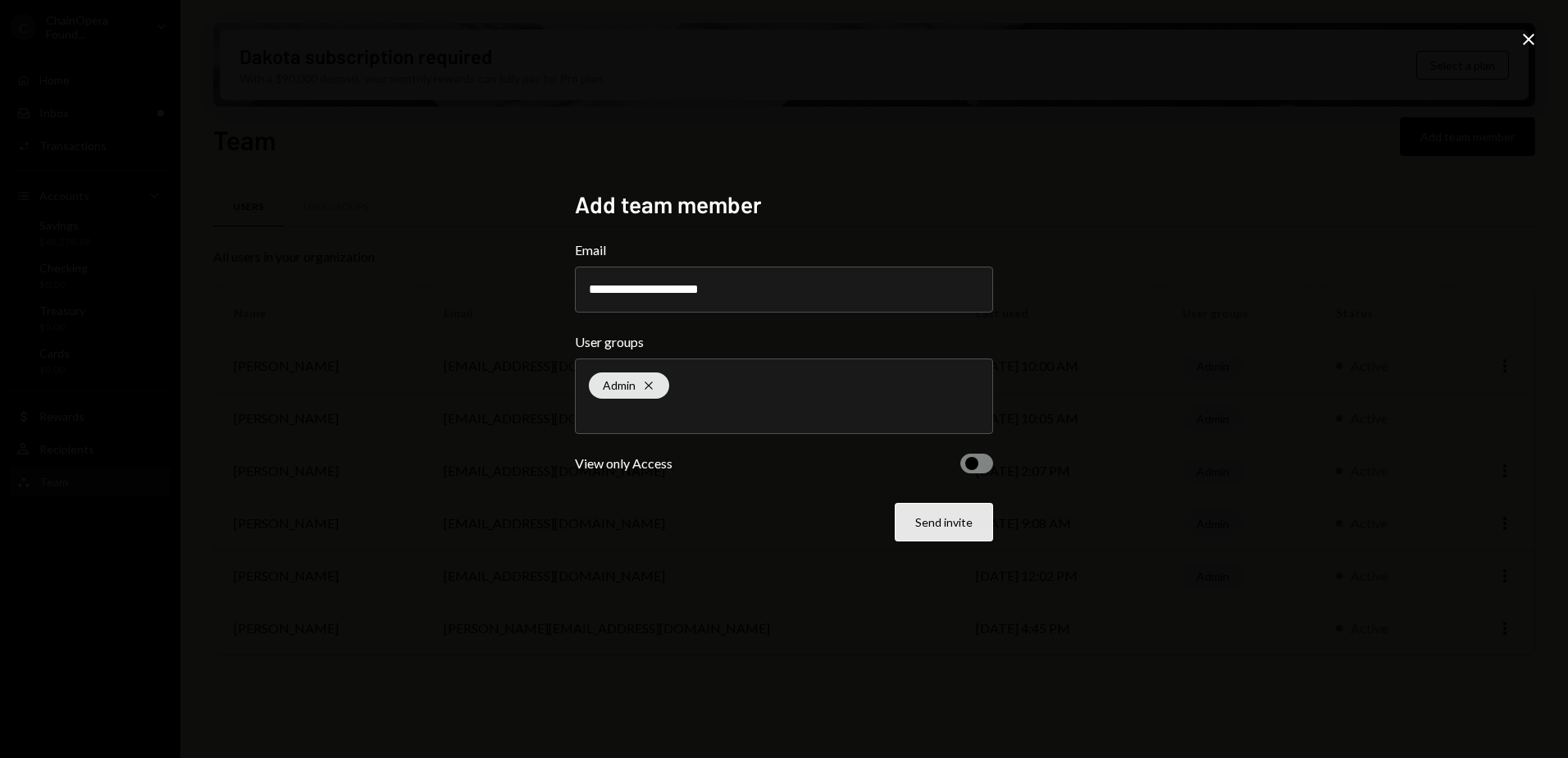
click at [941, 524] on button "Send invite" at bounding box center [943, 522] width 98 height 39
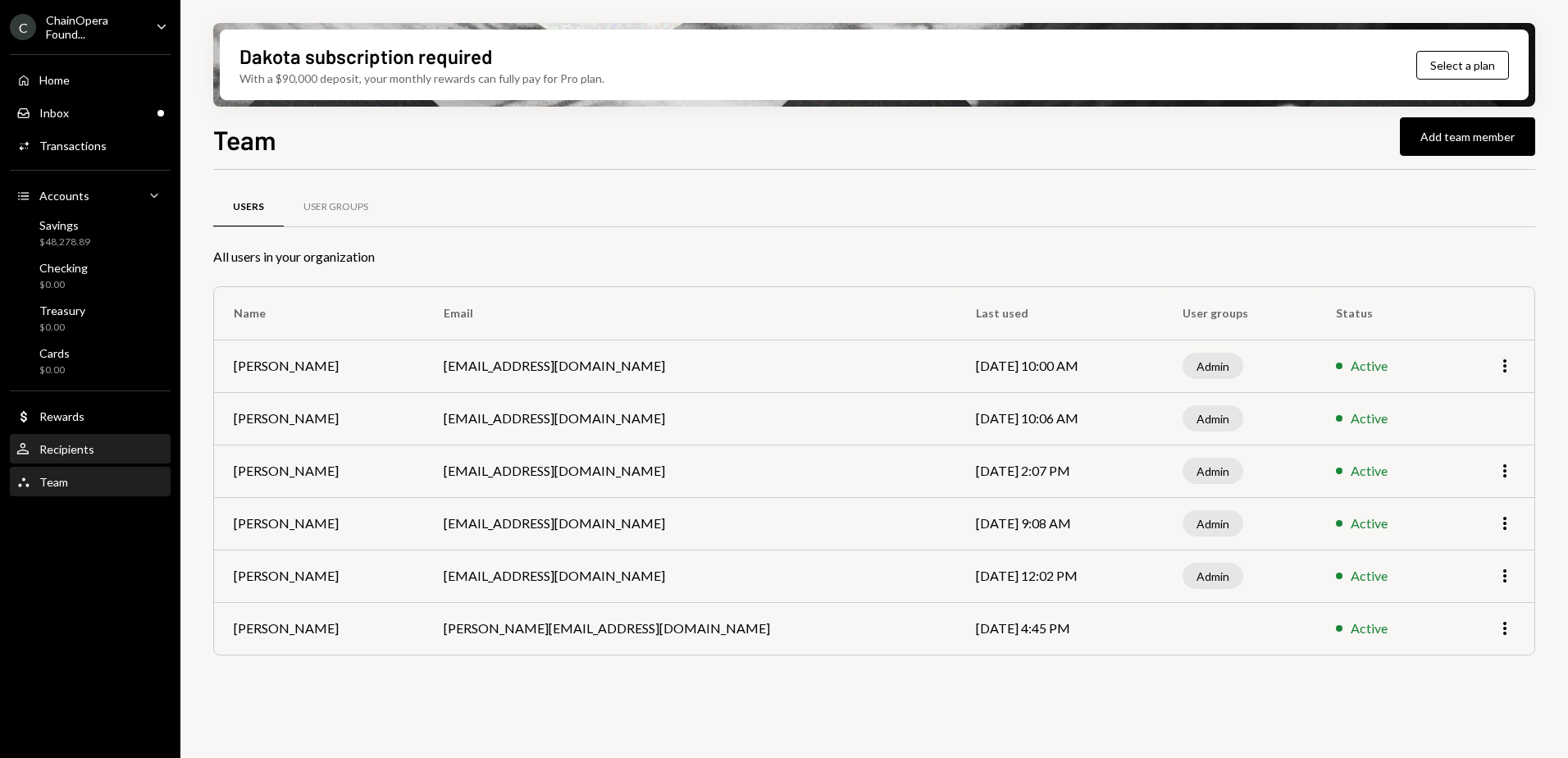
click at [94, 447] on div "User Recipients" at bounding box center [90, 449] width 148 height 15
click at [1473, 138] on button "Add team member" at bounding box center [1467, 137] width 135 height 39
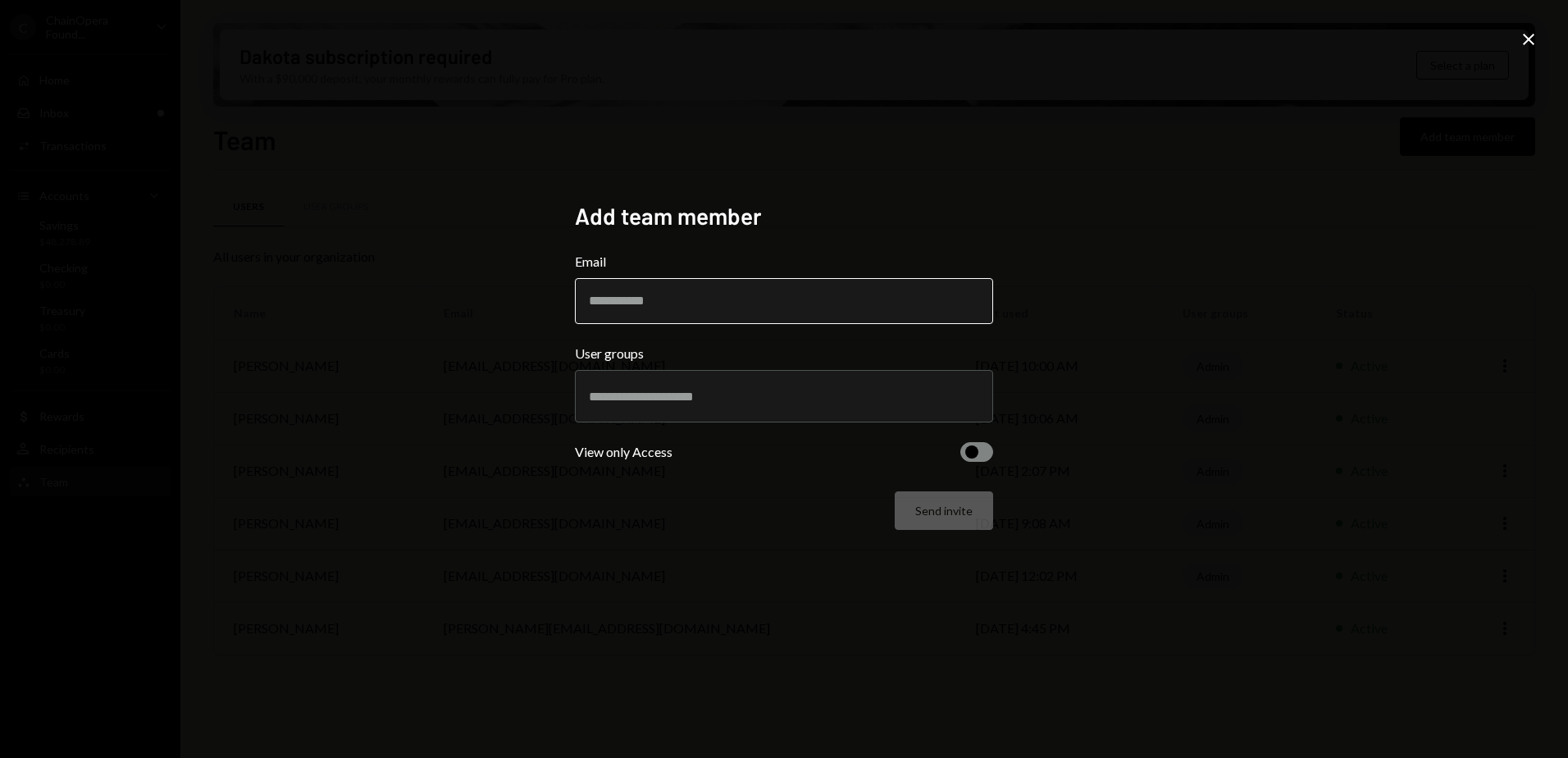
click at [641, 300] on input "Email" at bounding box center [784, 301] width 419 height 46
type input "**********"
click at [488, 299] on div "**********" at bounding box center [784, 379] width 1568 height 758
click at [665, 398] on input "text" at bounding box center [784, 396] width 390 height 15
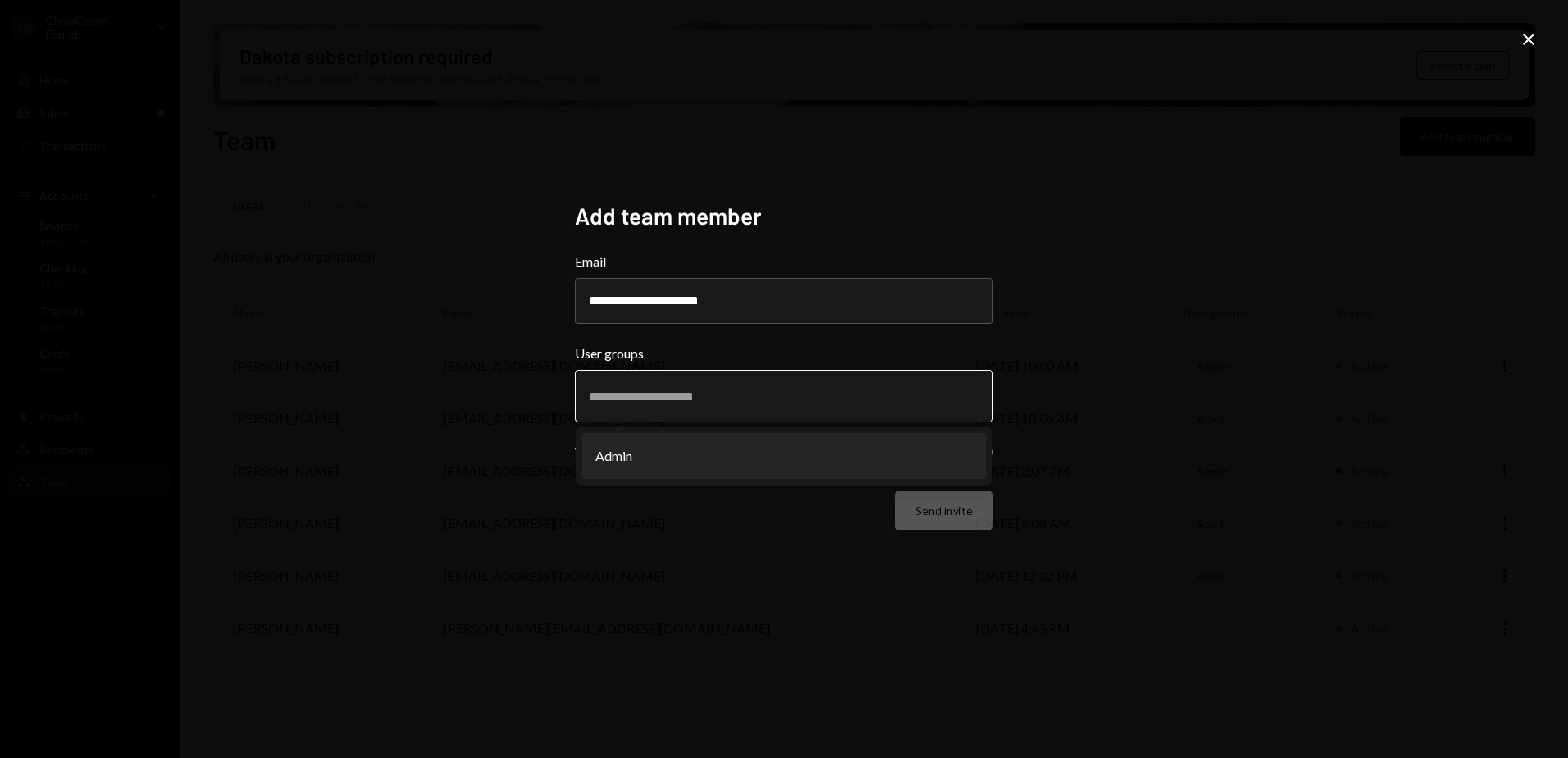
click at [647, 449] on li "Admin" at bounding box center [784, 456] width 404 height 46
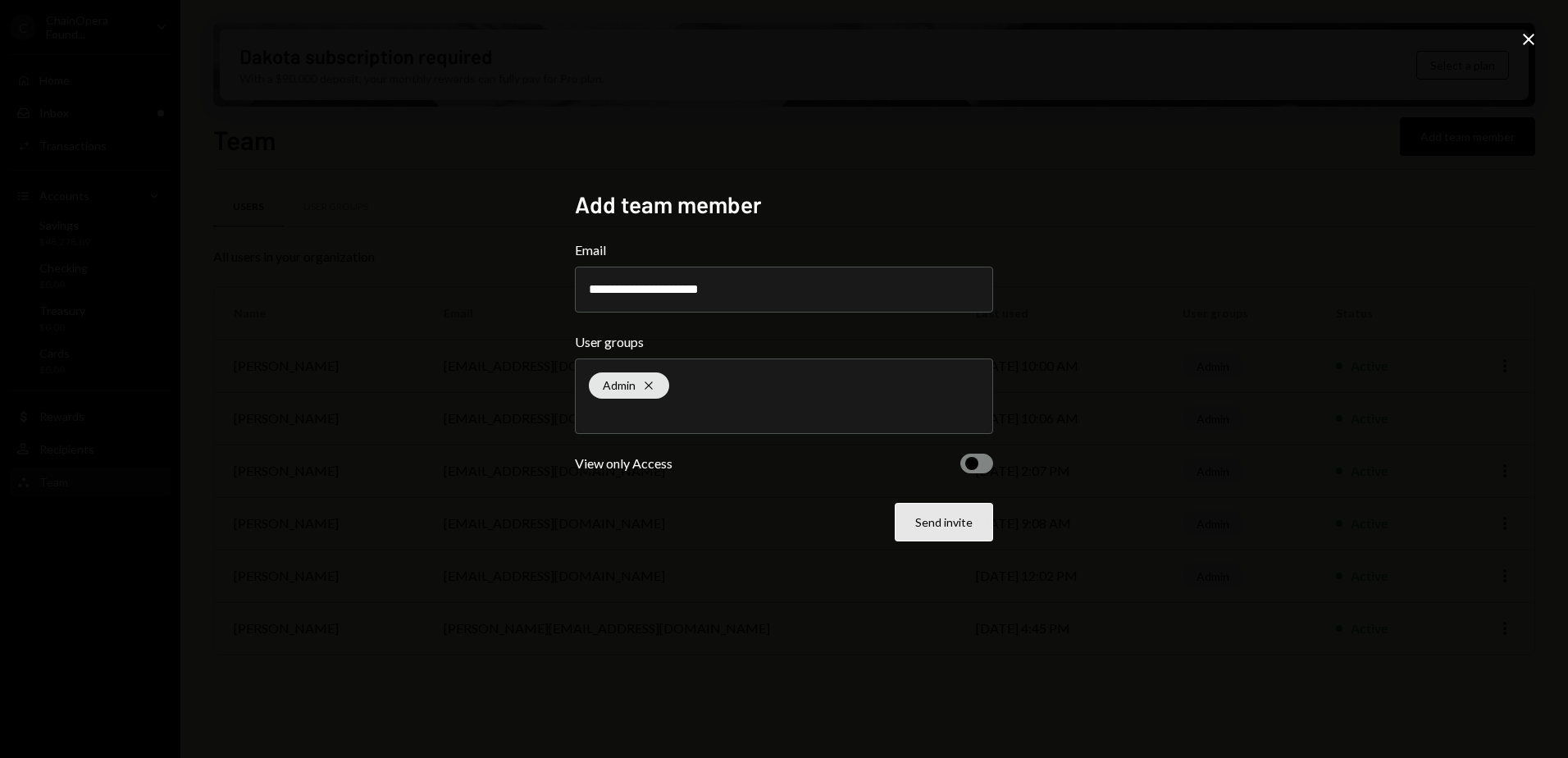
click at [946, 522] on button "Send invite" at bounding box center [943, 522] width 98 height 39
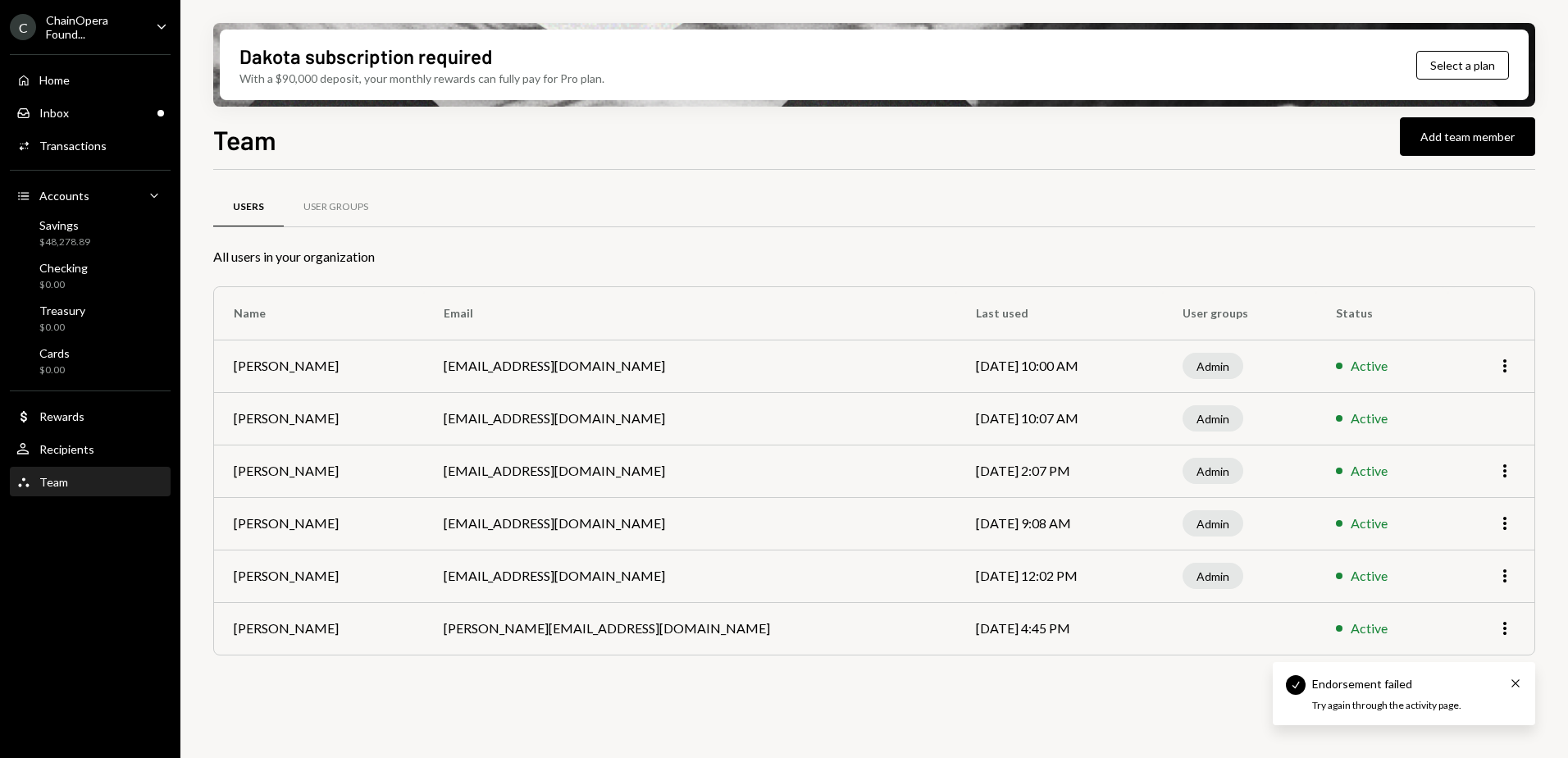
click at [1405, 697] on div "Endorsement failed Cross Try again through the activity page." at bounding box center [1418, 694] width 210 height 38
click at [353, 208] on div "User Groups" at bounding box center [336, 208] width 64 height 14
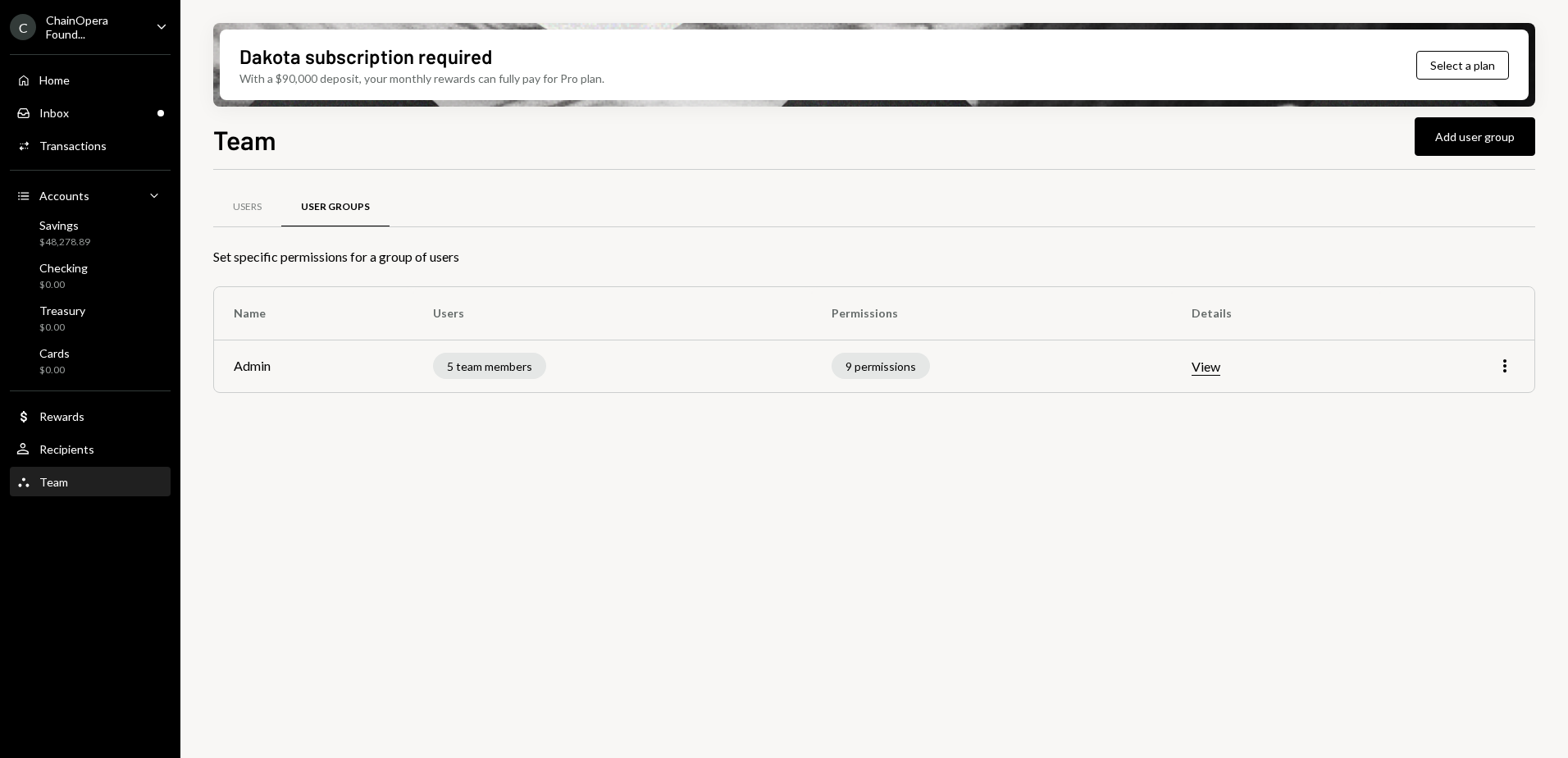
click at [1217, 371] on button "View" at bounding box center [1206, 367] width 28 height 17
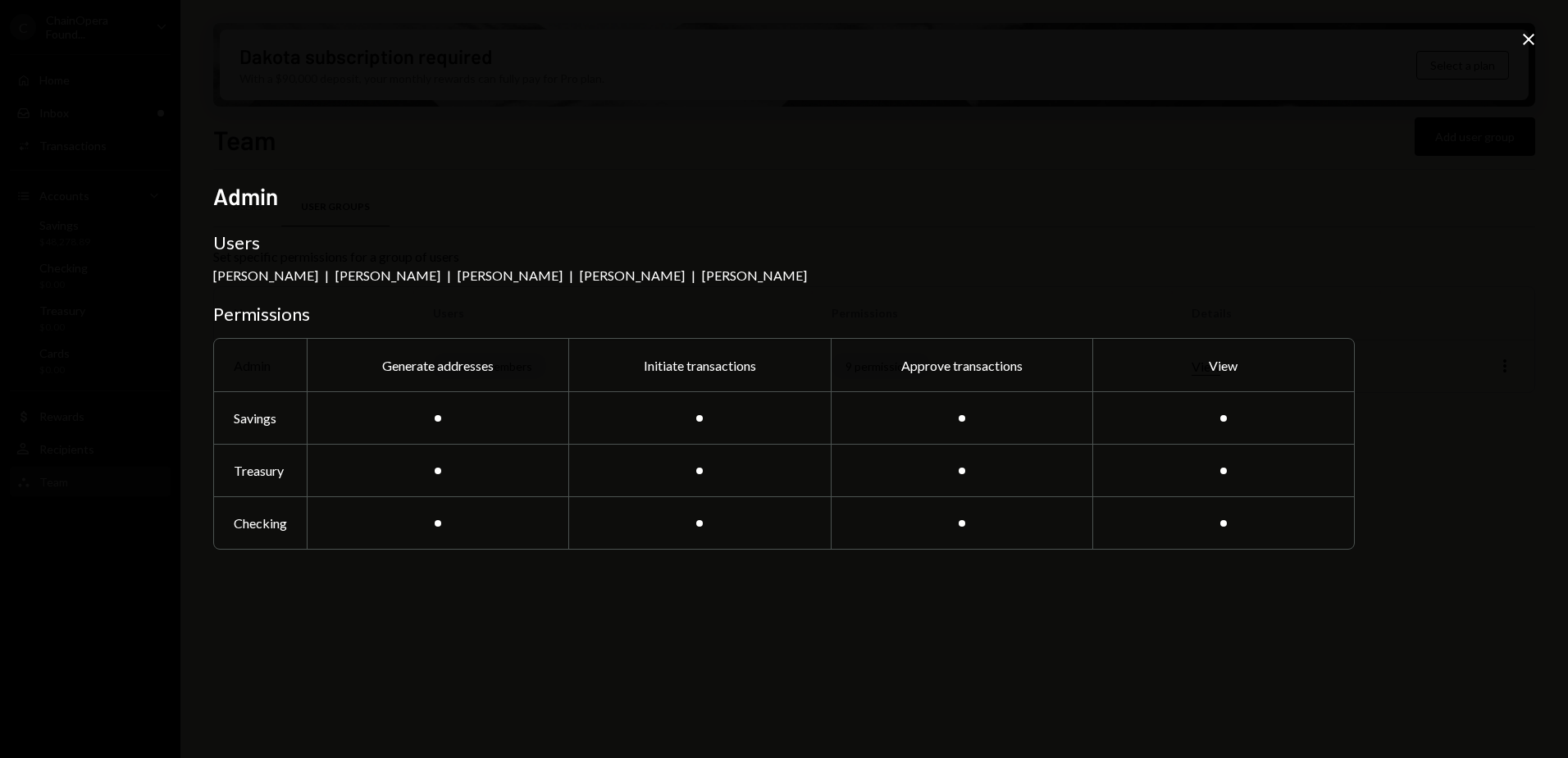
click at [1528, 40] on icon at bounding box center [1528, 39] width 11 height 11
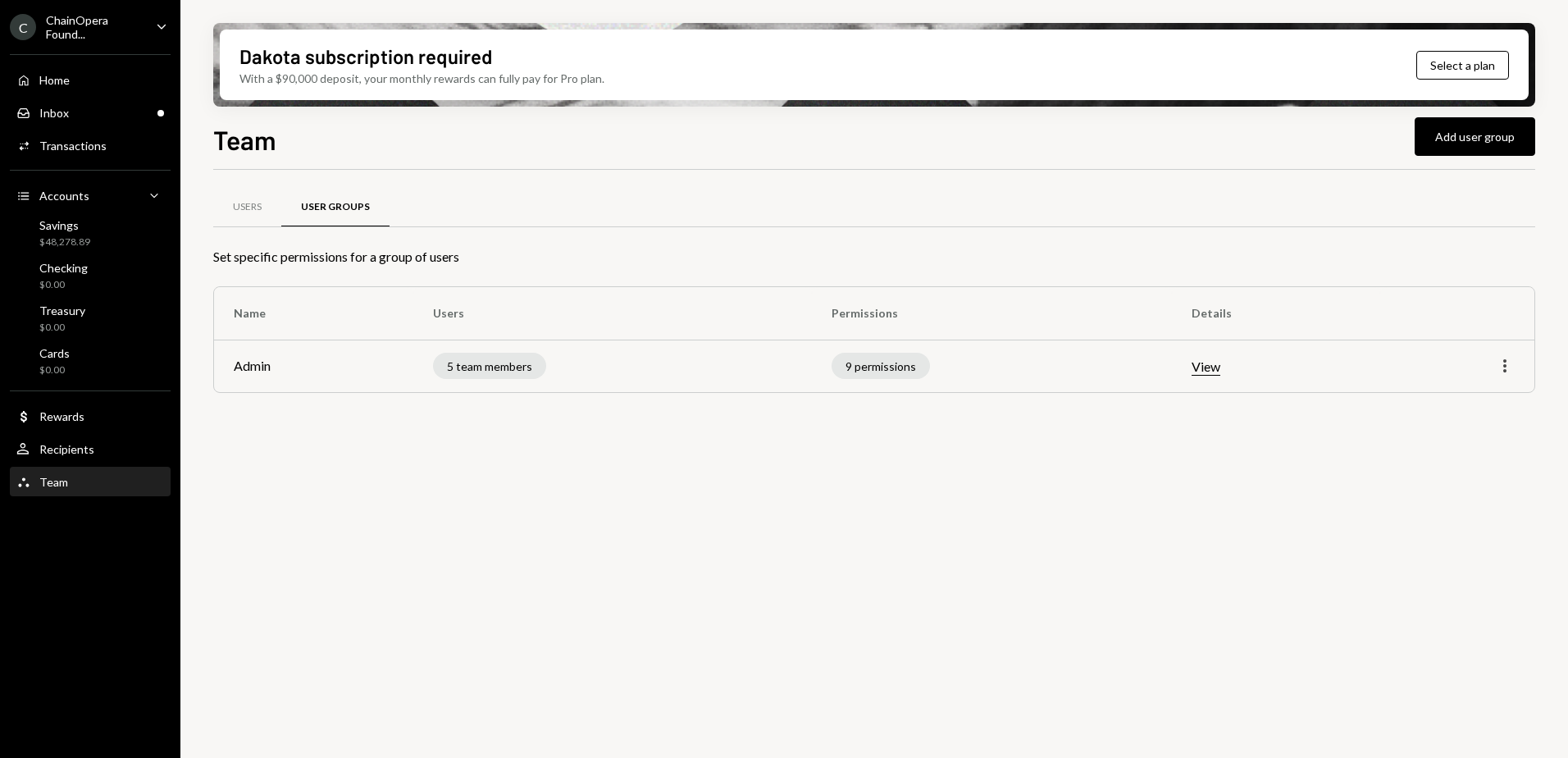
click at [1503, 368] on icon "More" at bounding box center [1505, 366] width 19 height 19
click at [1285, 454] on div "Users User Groups Set specific permissions for a group of users Name Users Perm…" at bounding box center [874, 473] width 1322 height 607
click at [474, 361] on div "5 team members" at bounding box center [489, 366] width 113 height 27
click at [703, 526] on div "Users User Groups Set specific permissions for a group of users Name Users Perm…" at bounding box center [874, 473] width 1322 height 607
